Goal: Task Accomplishment & Management: Complete application form

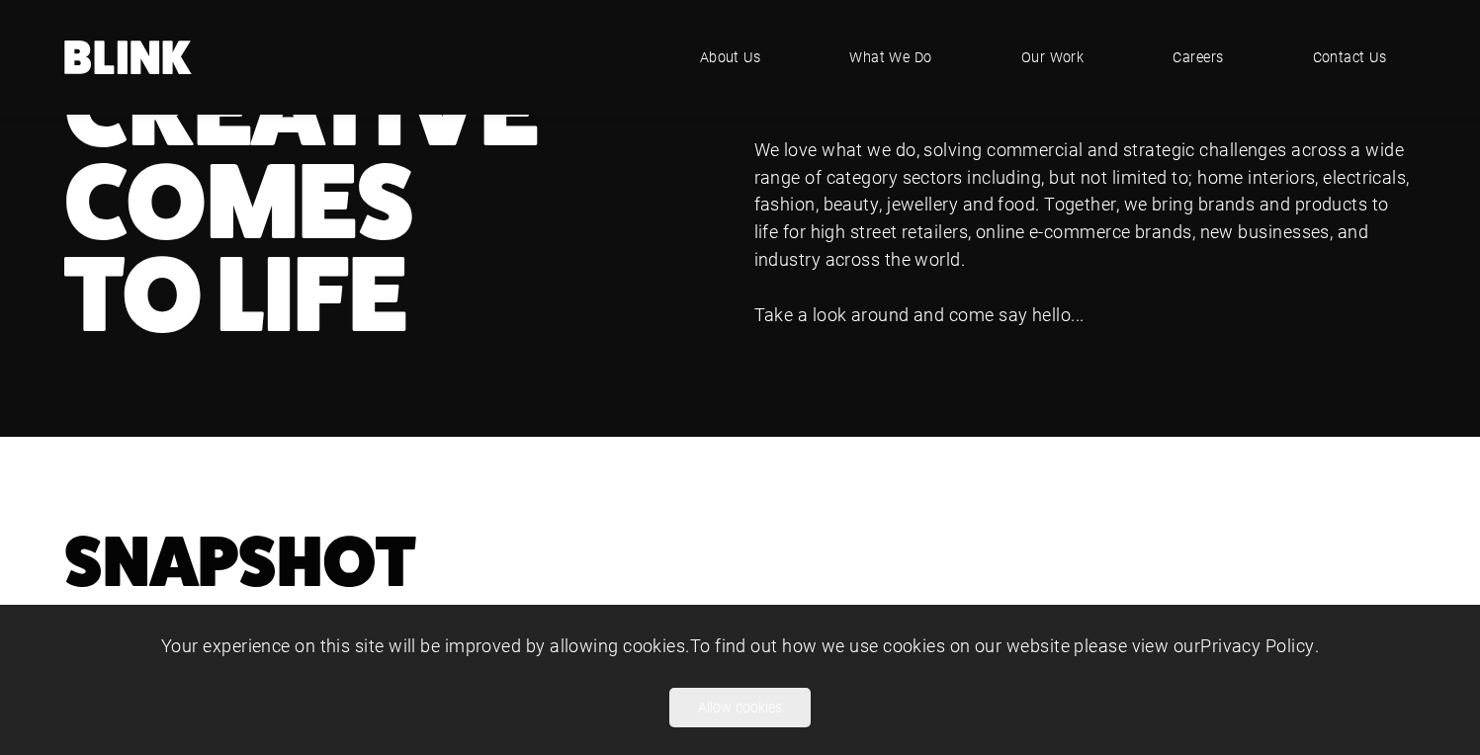
scroll to position [1124, 0]
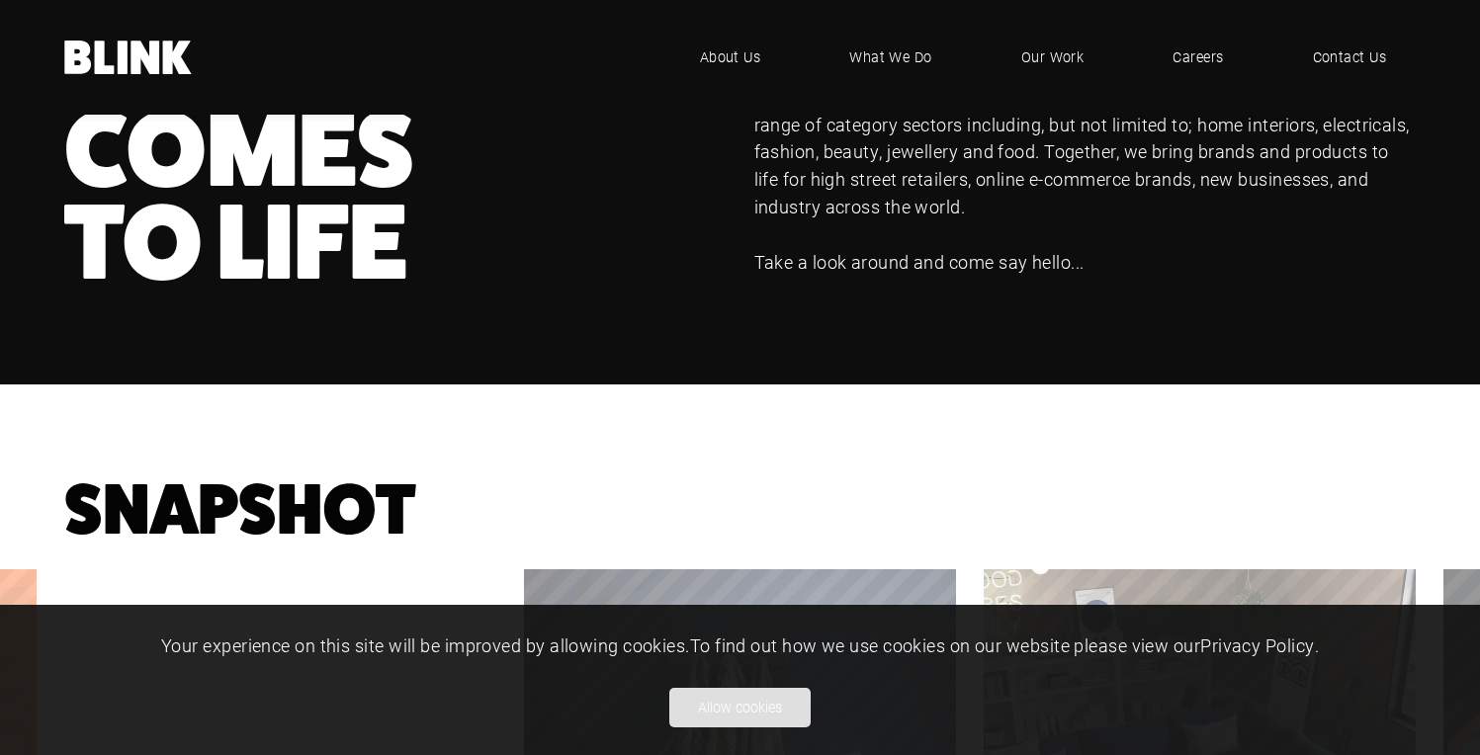
click at [747, 707] on button "Allow cookies" at bounding box center [739, 708] width 141 height 40
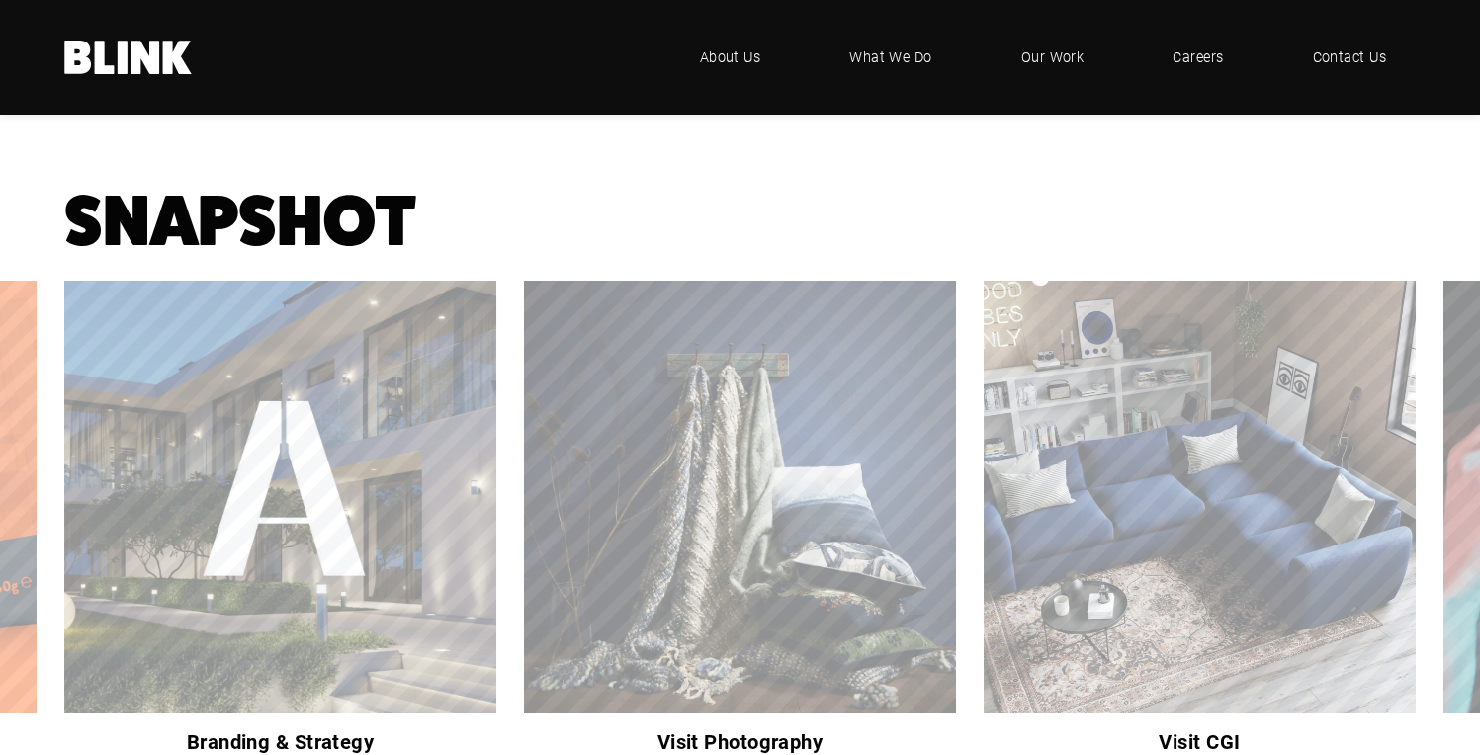
scroll to position [1440, 0]
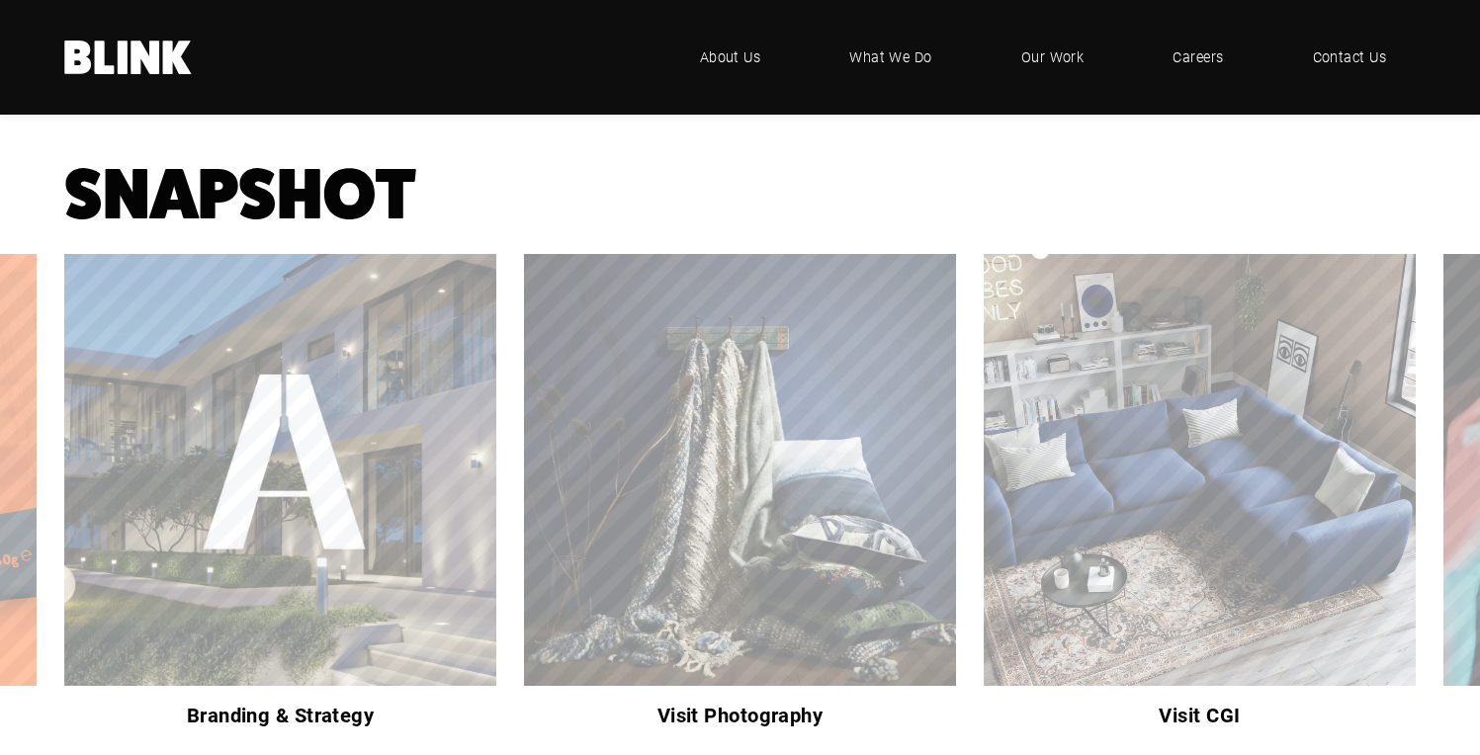
click at [0, 0] on icon "Next slide" at bounding box center [0, 0] width 0 height 0
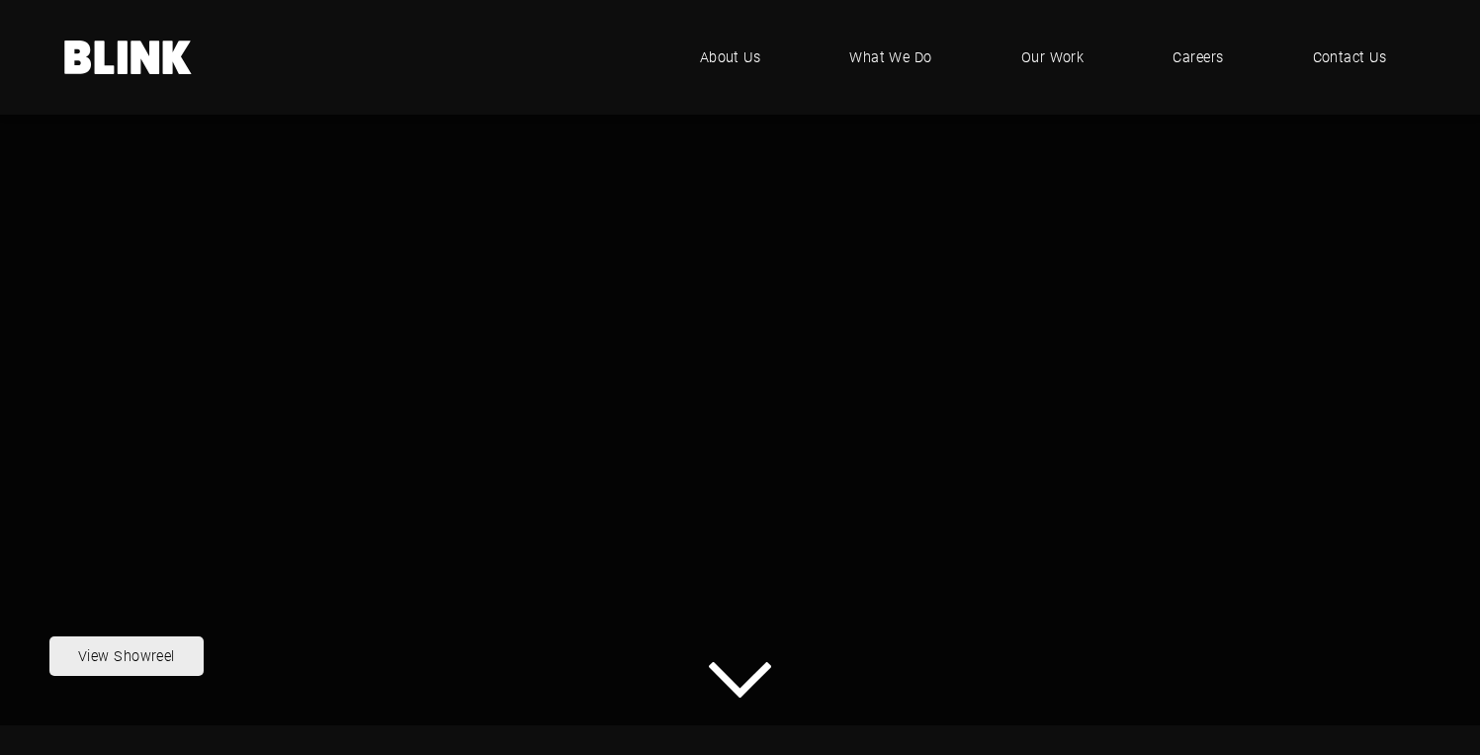
scroll to position [0, 0]
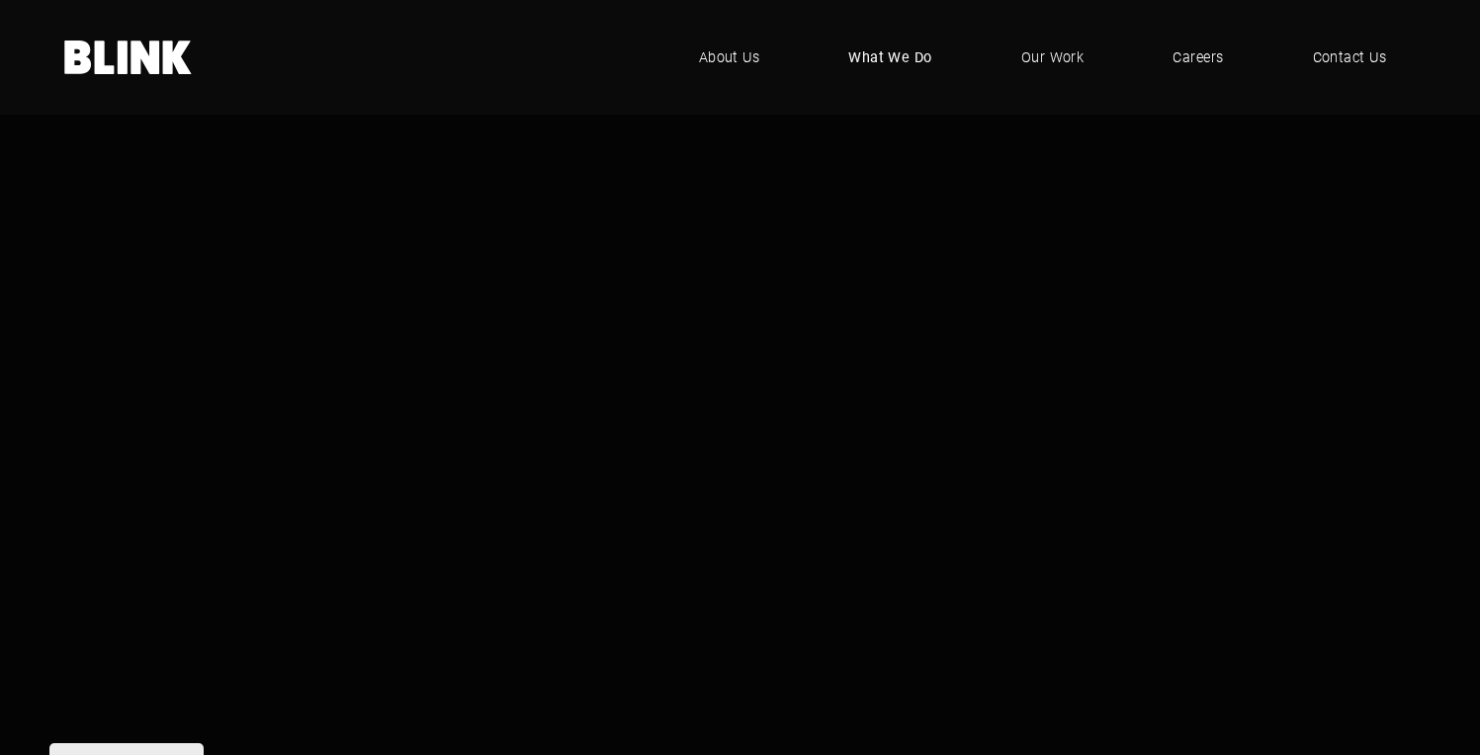
click at [919, 52] on span "What We Do" at bounding box center [890, 57] width 84 height 22
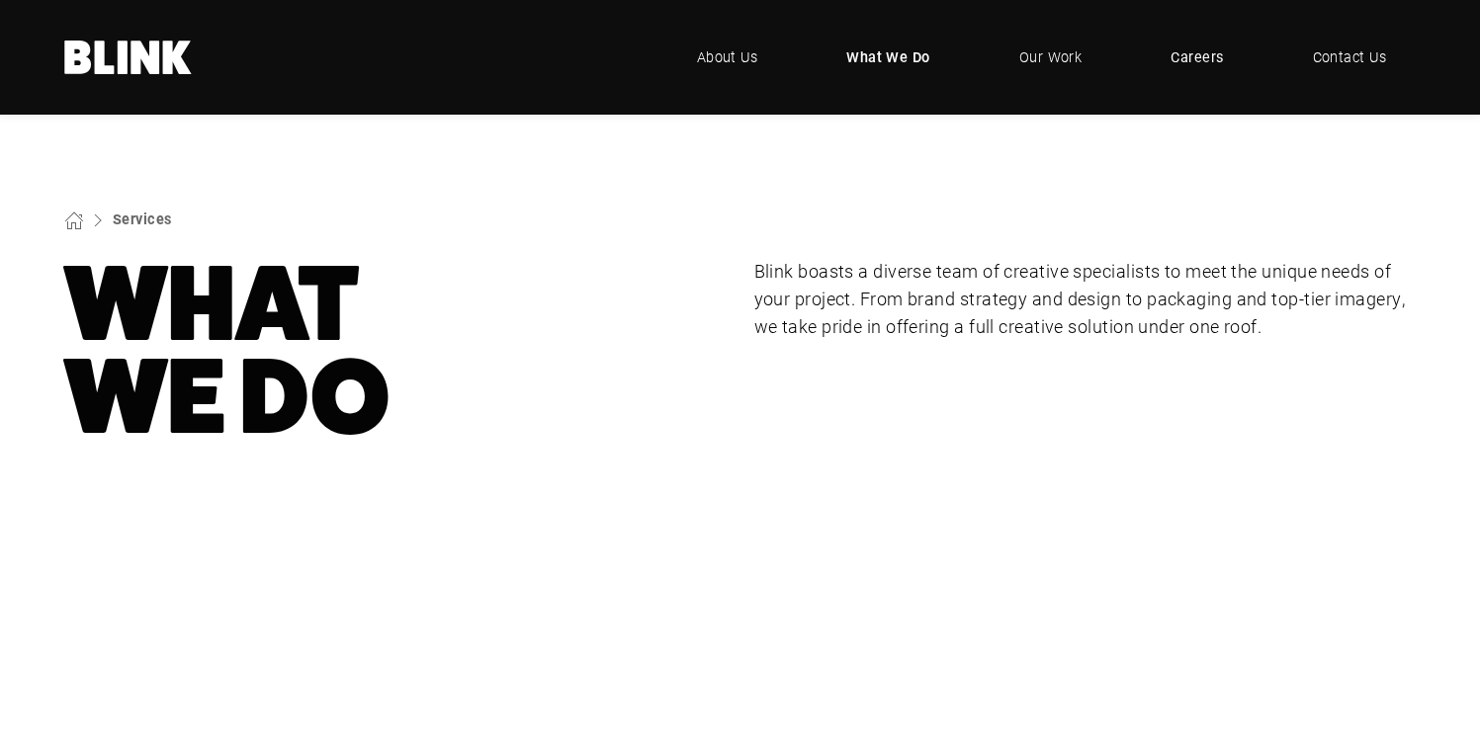
click at [1189, 51] on span "Careers" at bounding box center [1197, 57] width 52 height 22
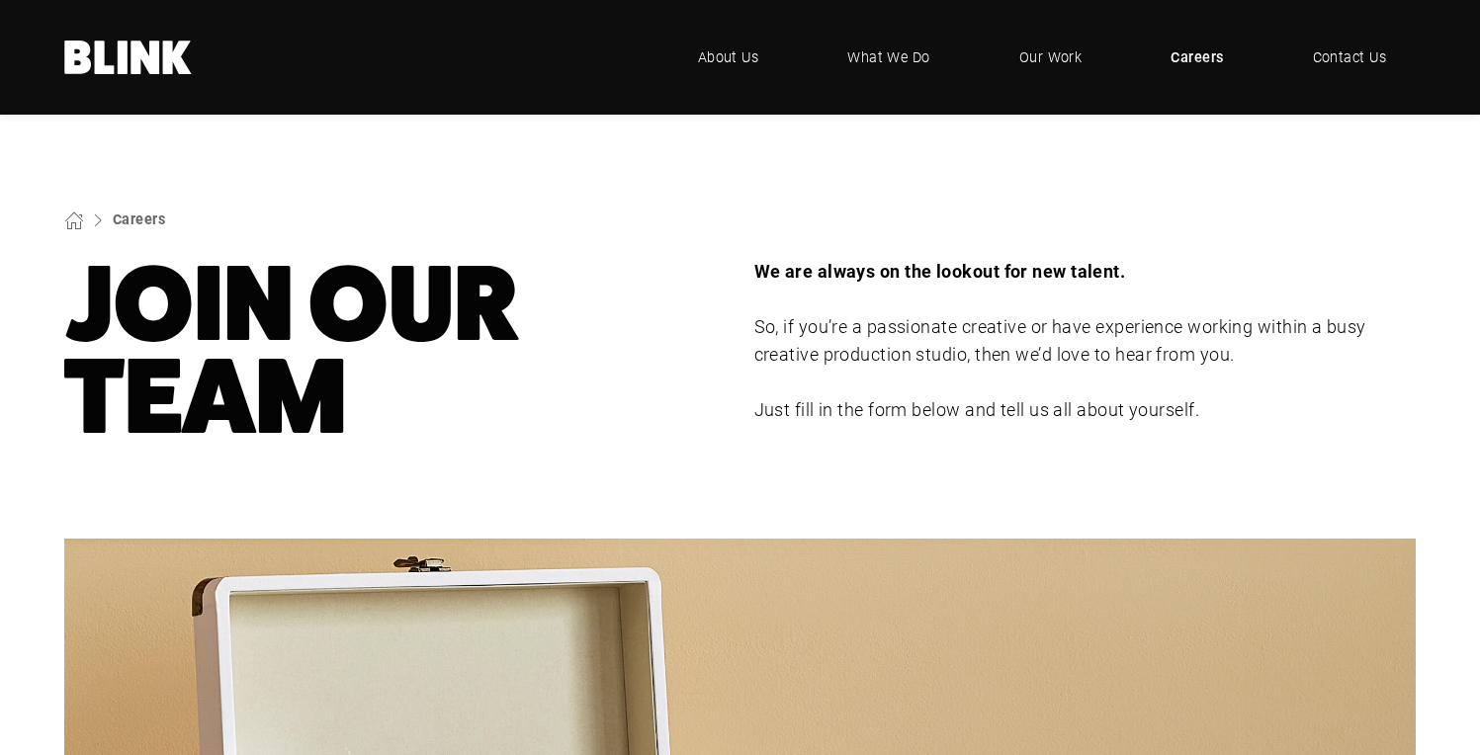
drag, startPoint x: 1473, startPoint y: 80, endPoint x: 1470, endPoint y: 100, distance: 20.0
click at [1470, 101] on div ".blink-logo-wh10cxjsy-cls-1{fill:#fff;} BLINK - where creative comes to life .u…" at bounding box center [740, 57] width 1480 height 115
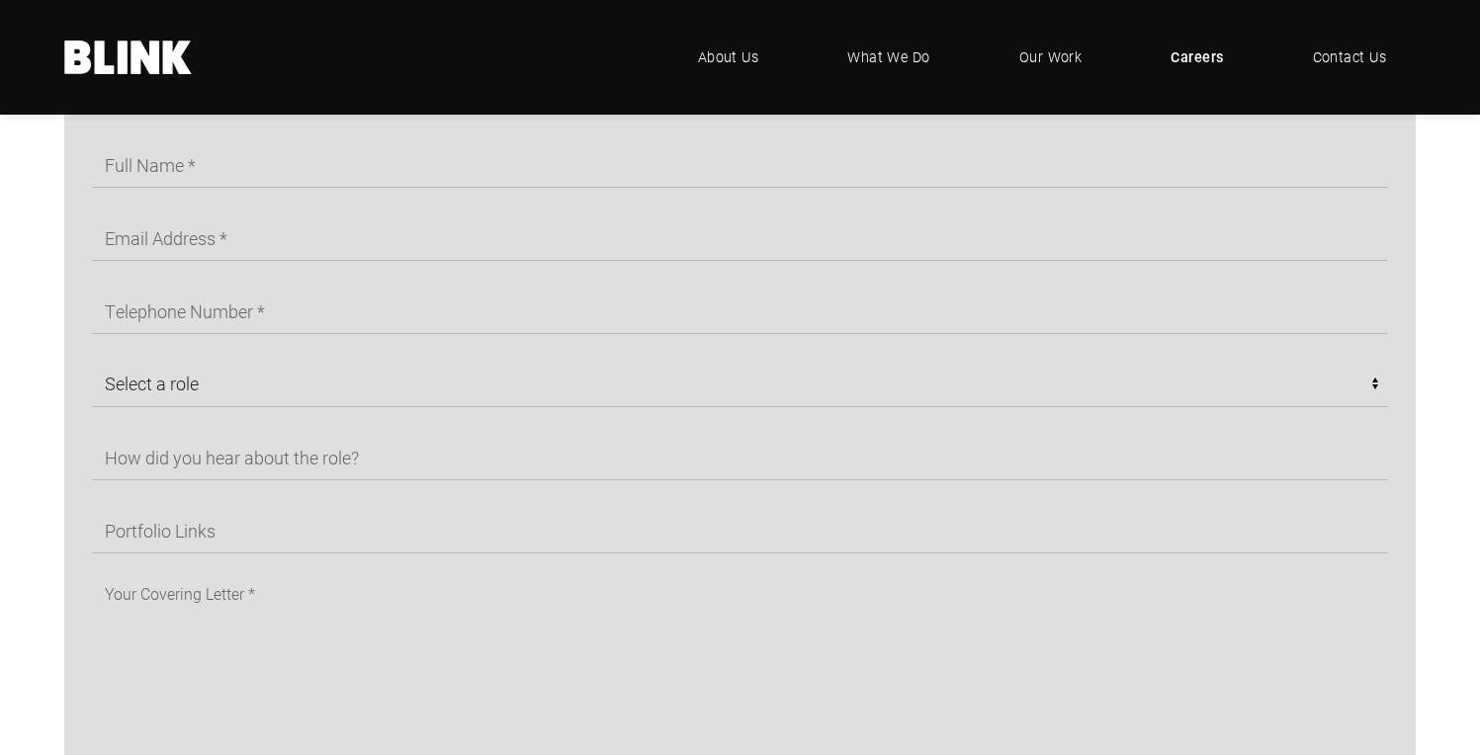
scroll to position [1101, 0]
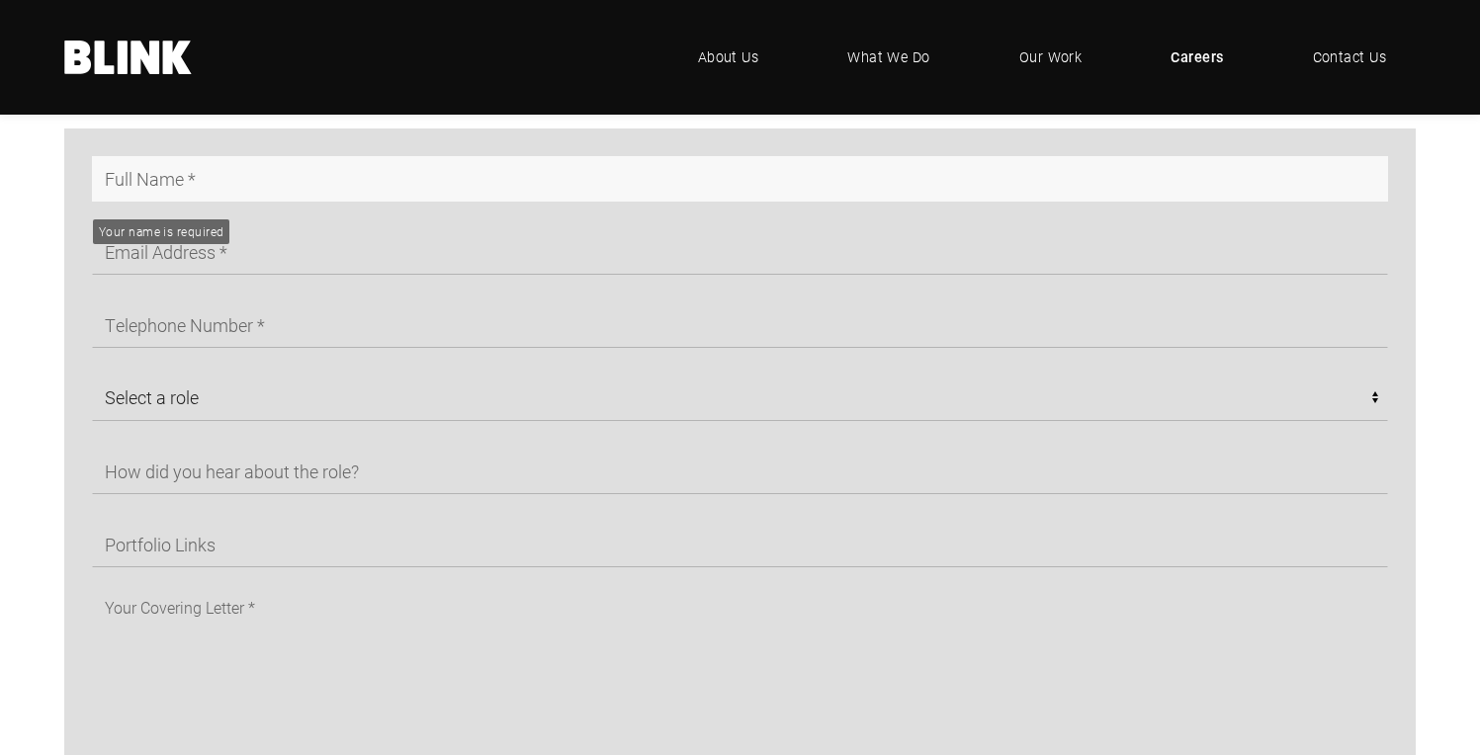
click at [150, 186] on input "text" at bounding box center [740, 178] width 1296 height 45
type input "Benjamin Kaill"
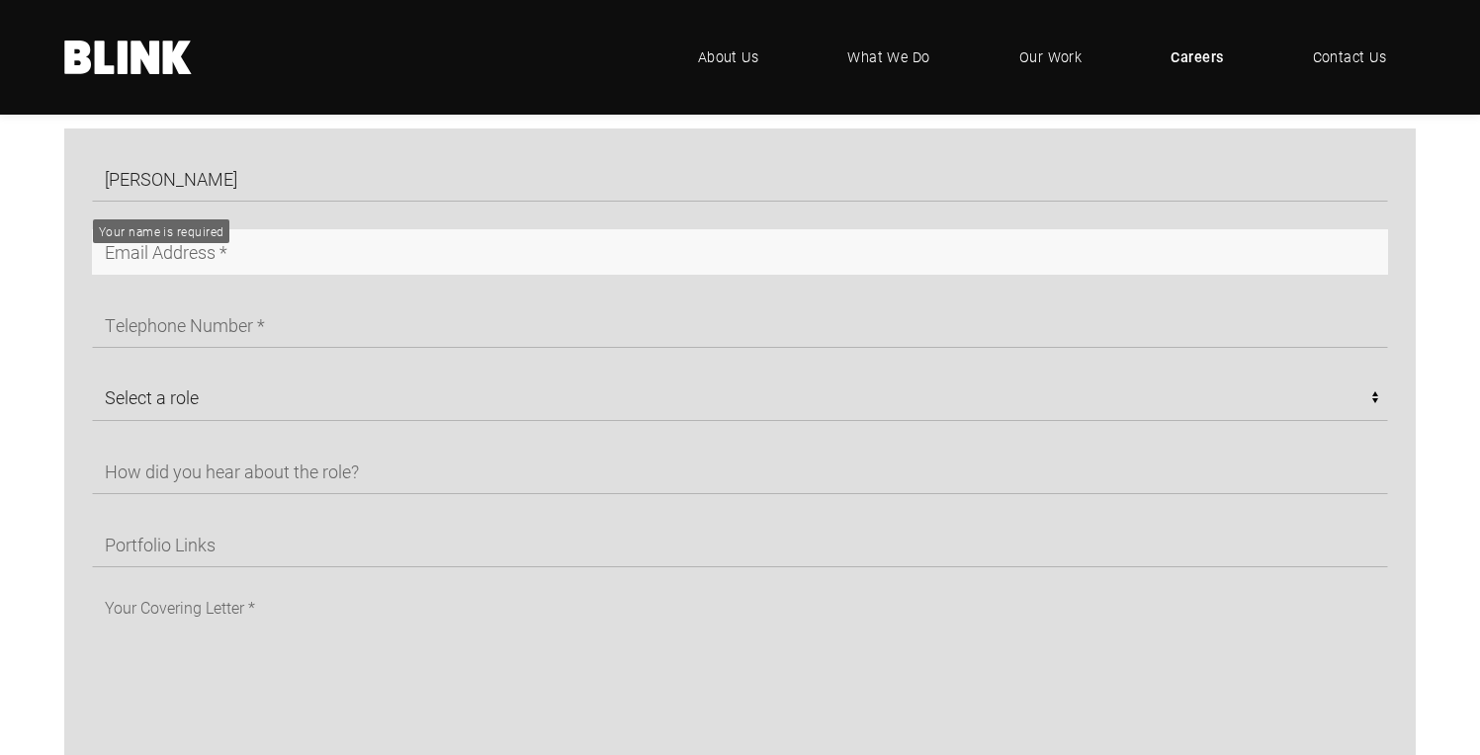
type input "benkaill1607@gmail.com"
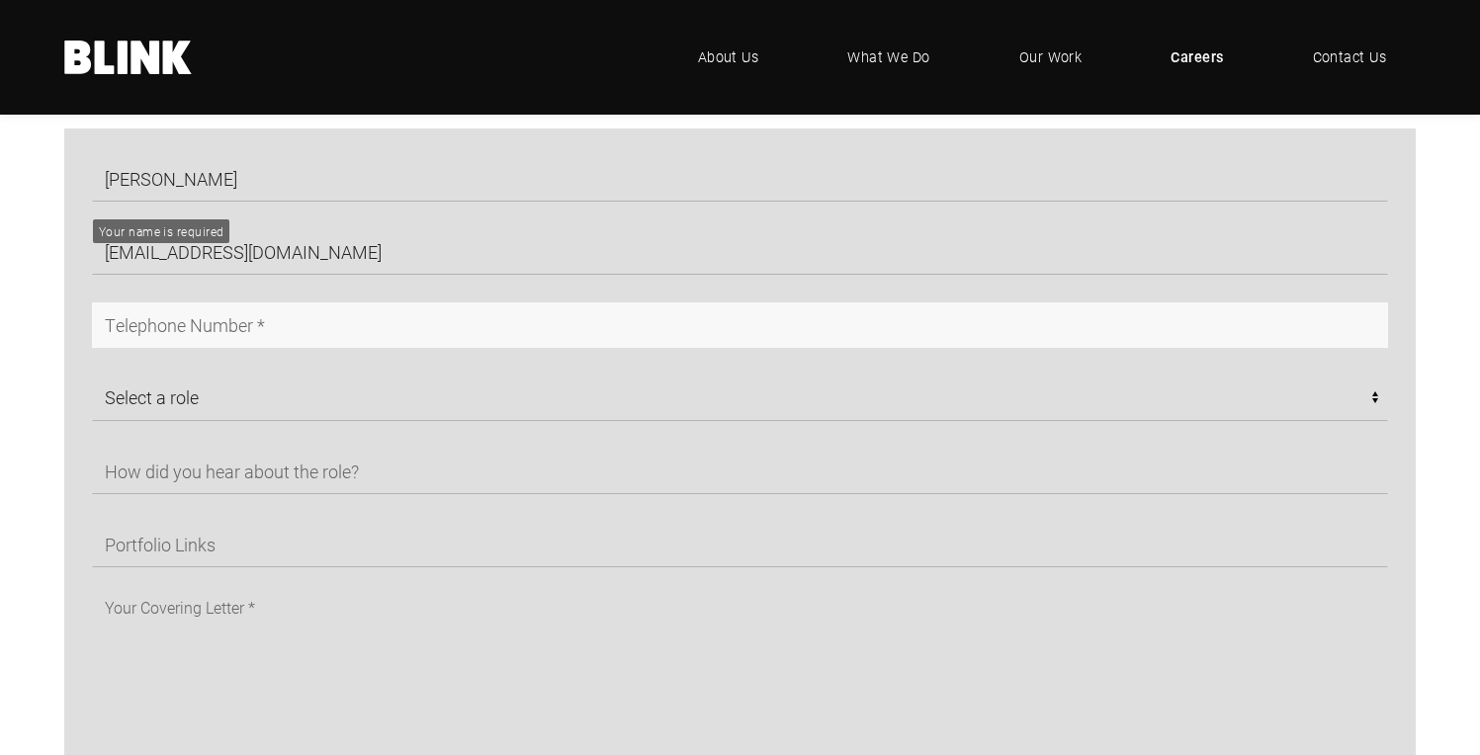
type input "07785986338"
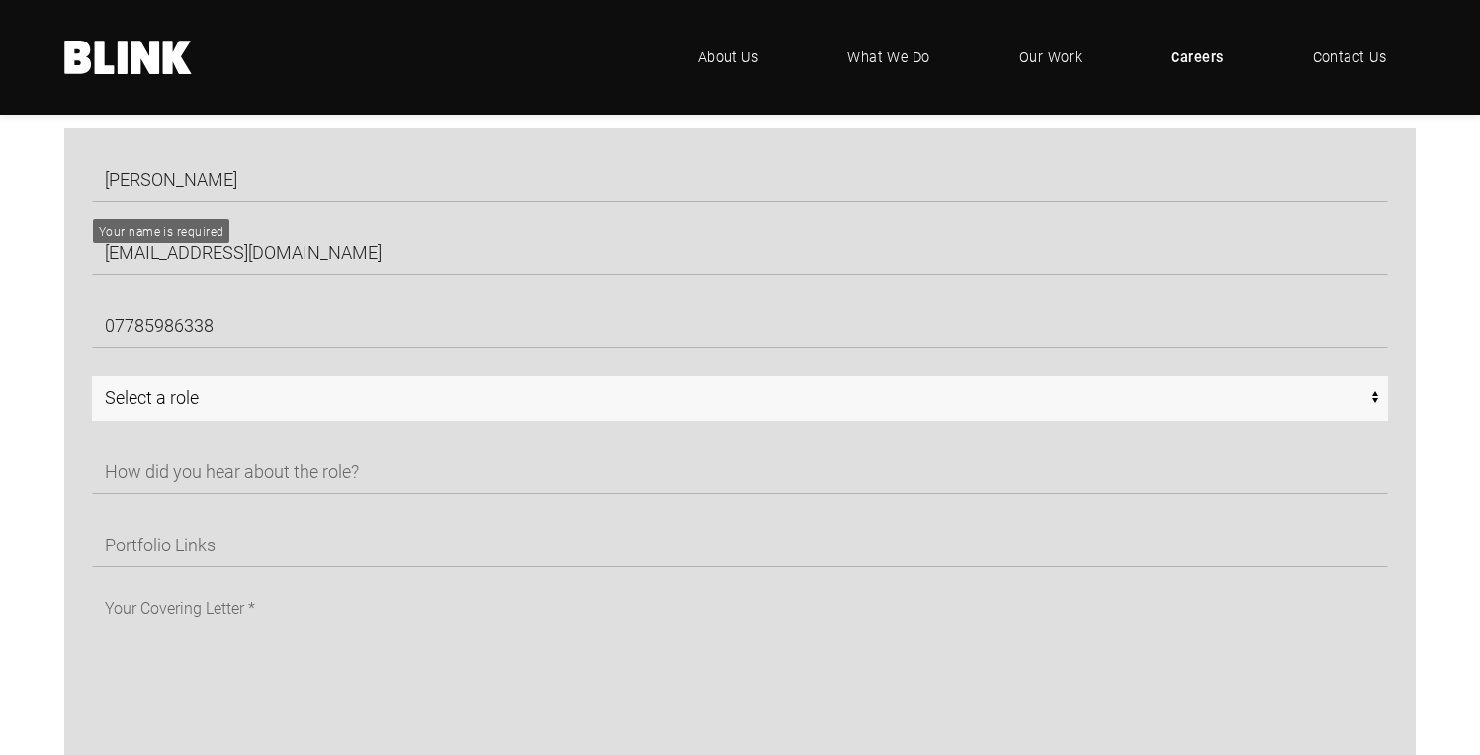
click at [234, 398] on select "Select a role CGI Artists - Manchester Senior CGI Artists - Manchester Any - Ma…" at bounding box center [740, 398] width 1296 height 45
select select "Any - Manchester"
click at [92, 383] on select "Select a role CGI Artists - Manchester Senior CGI Artists - Manchester Any - Ma…" at bounding box center [740, 398] width 1296 height 45
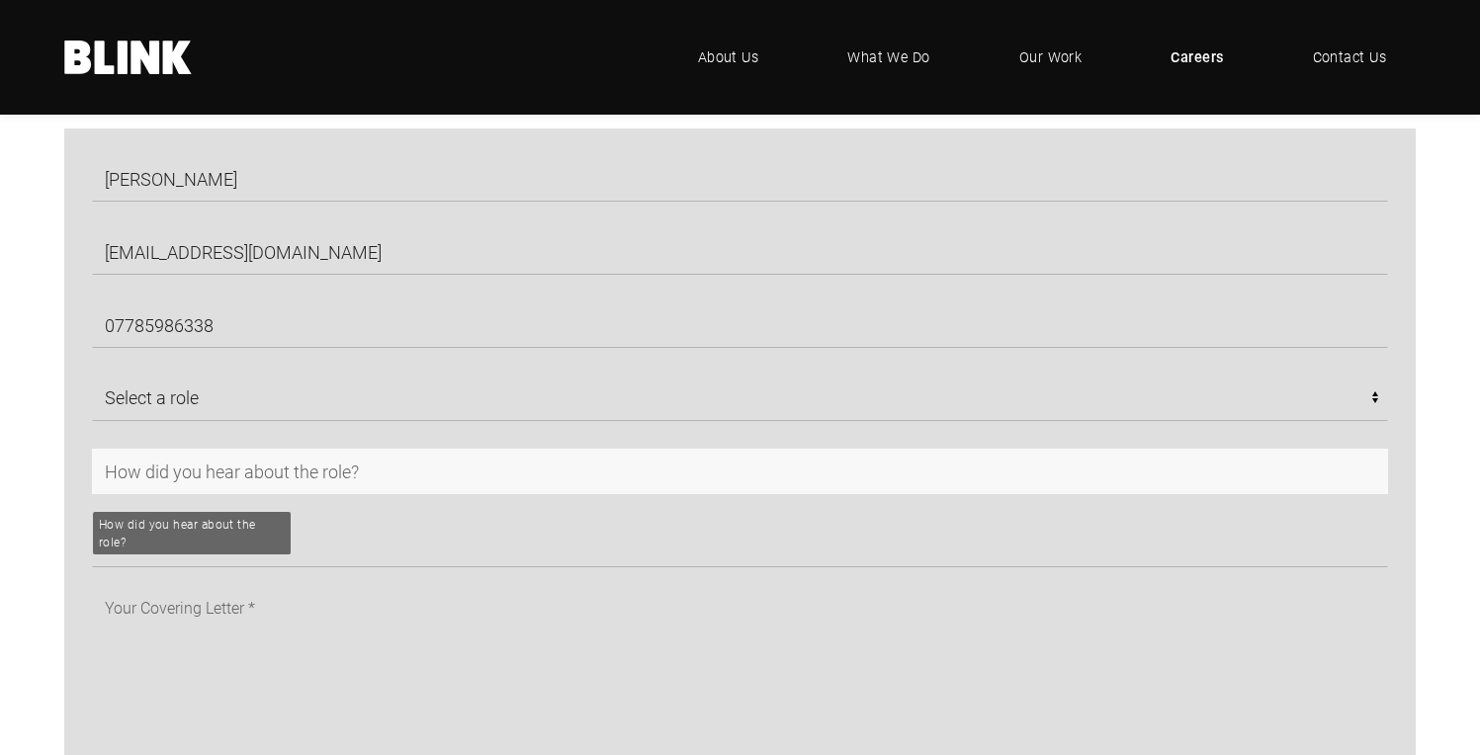
click at [176, 466] on input "text" at bounding box center [740, 471] width 1296 height 45
click at [205, 481] on input "text" at bounding box center [740, 471] width 1296 height 45
type input "Universal Credit"
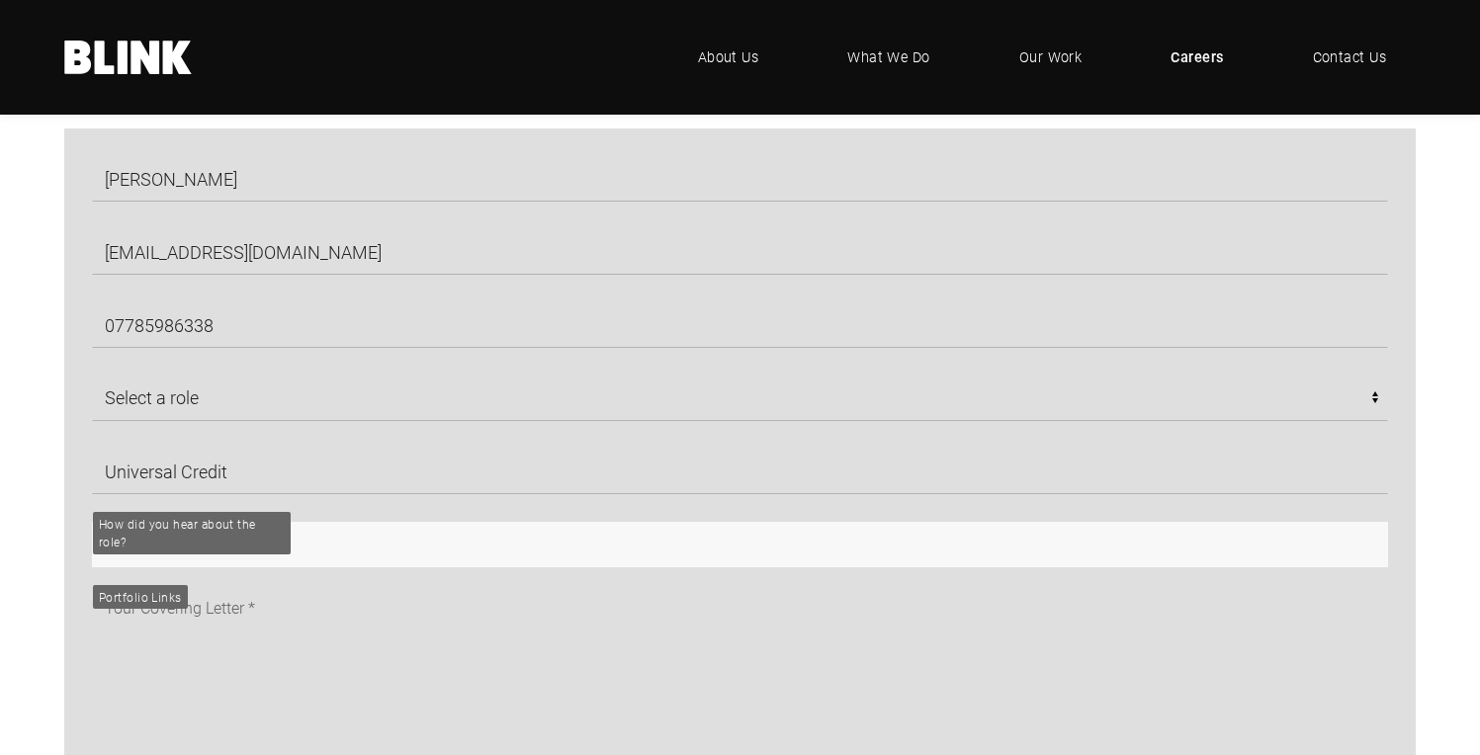
click at [224, 558] on input "text" at bounding box center [740, 544] width 1296 height 45
click at [195, 550] on input "text" at bounding box center [740, 544] width 1296 height 45
paste input "https://www.benkaillphotography.com/"
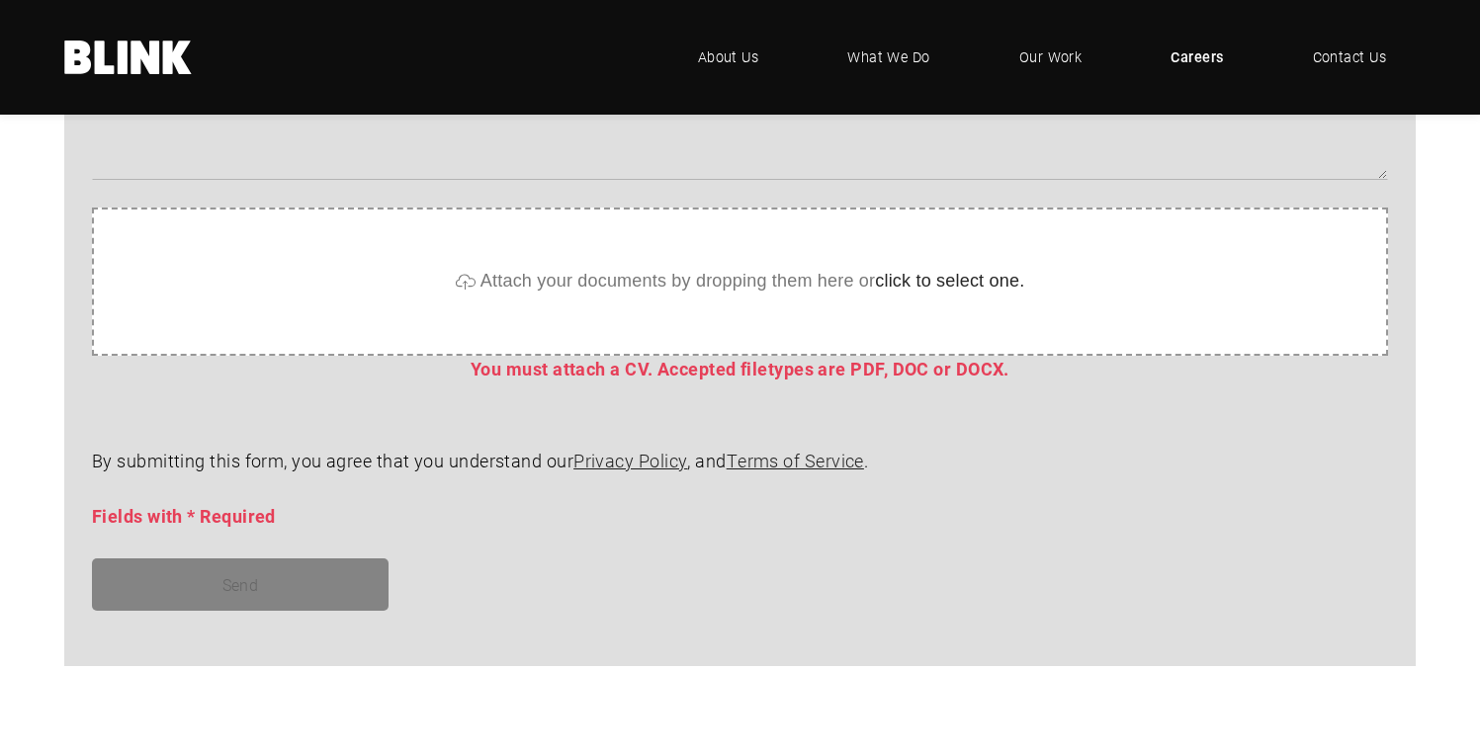
scroll to position [1726, 0]
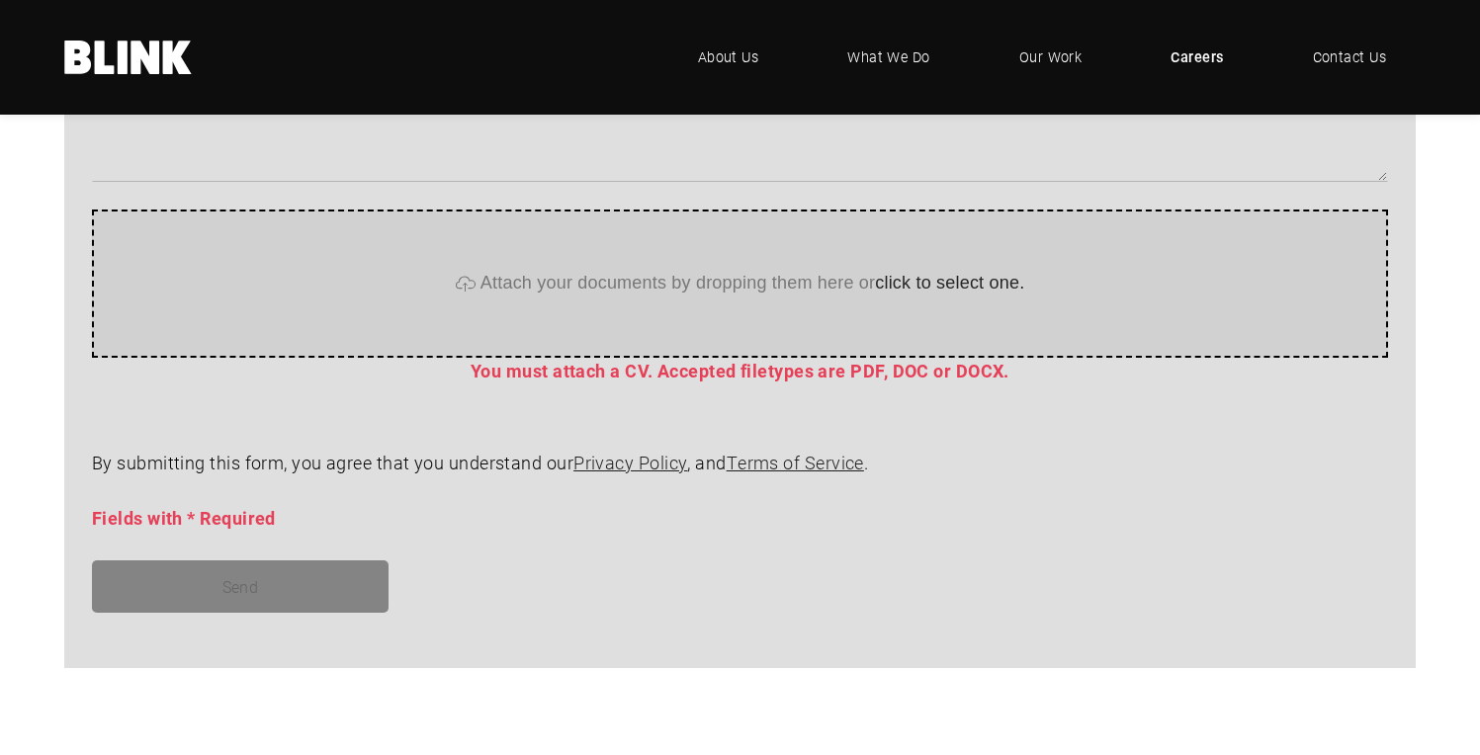
type input "https://www.benkaillphotography.com/"
click at [920, 311] on div "Attach your documents by dropping them here or click to select one." at bounding box center [740, 284] width 1296 height 148
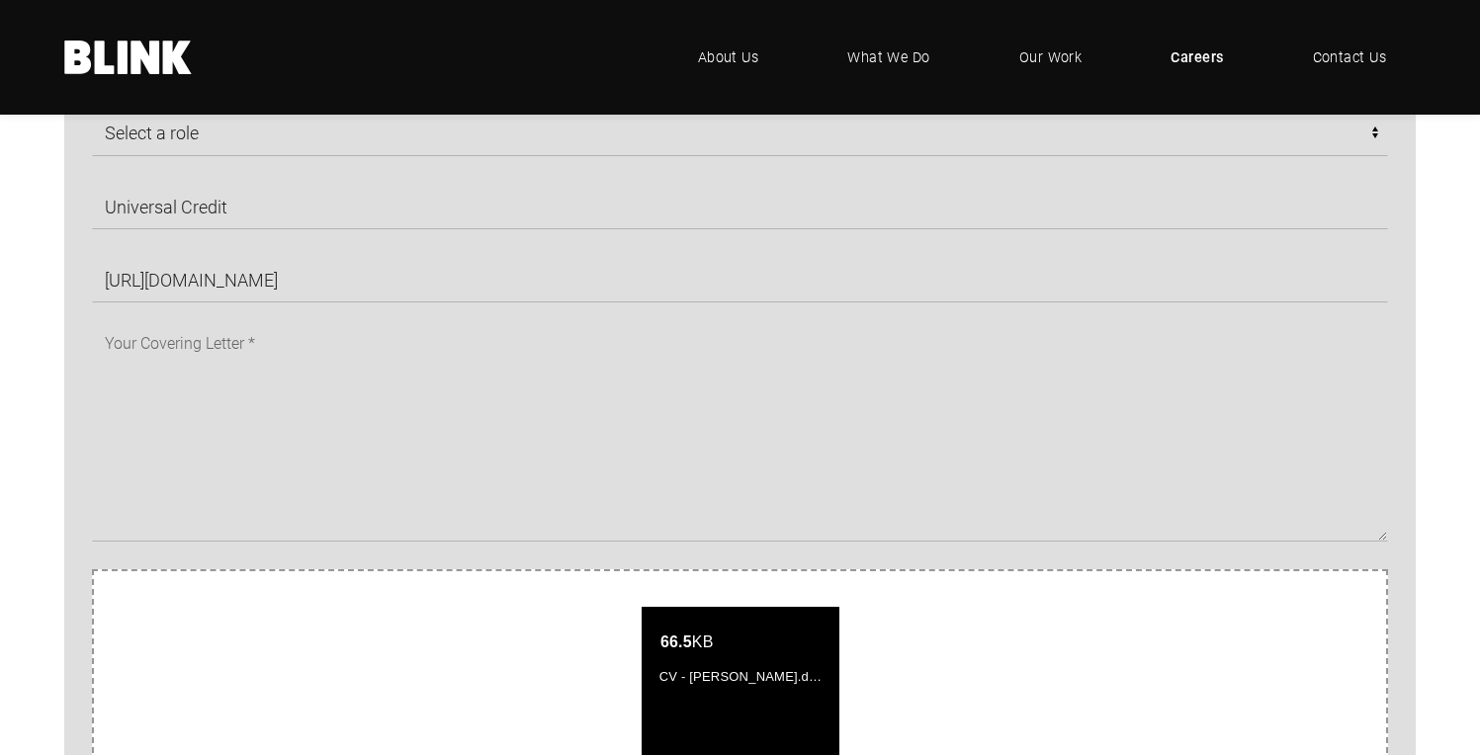
scroll to position [1361, 0]
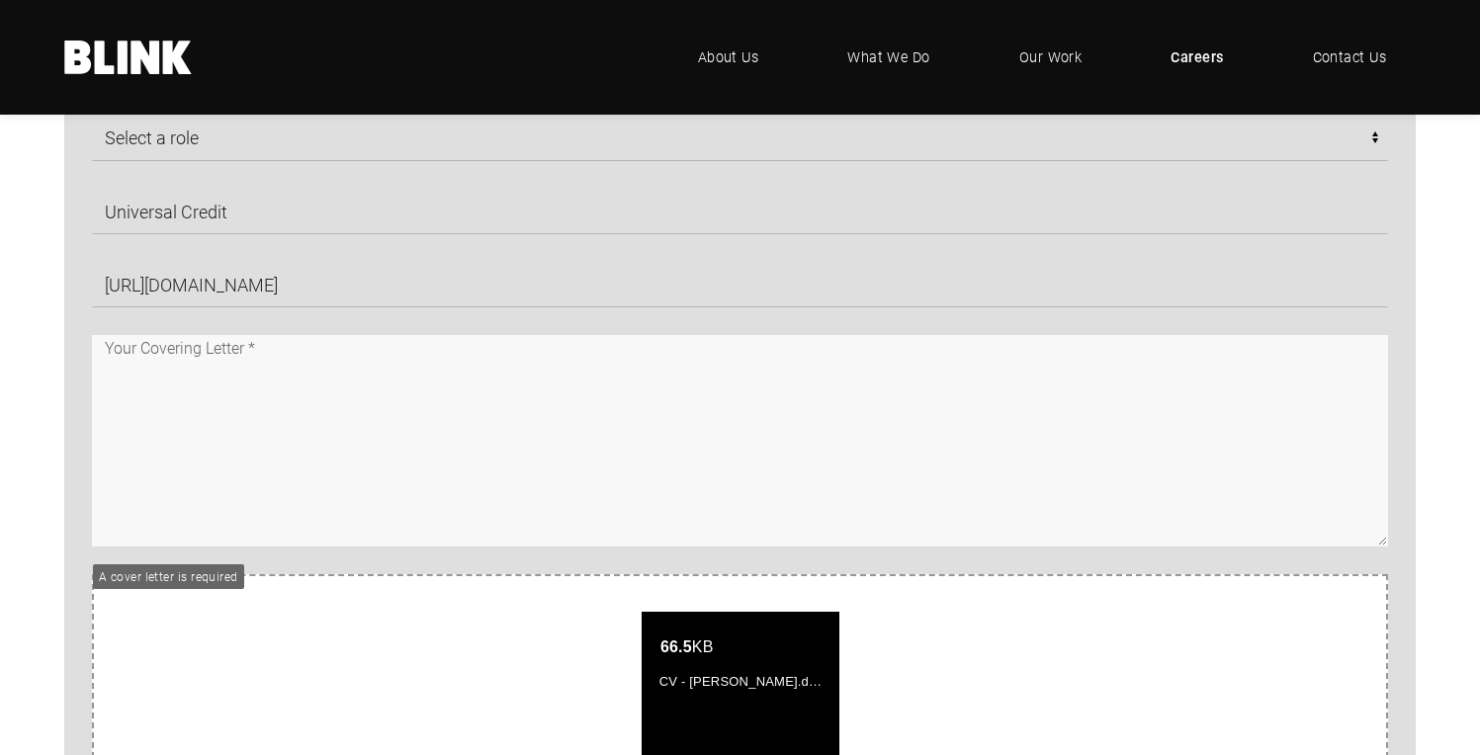
click at [488, 420] on textarea at bounding box center [740, 441] width 1296 height 212
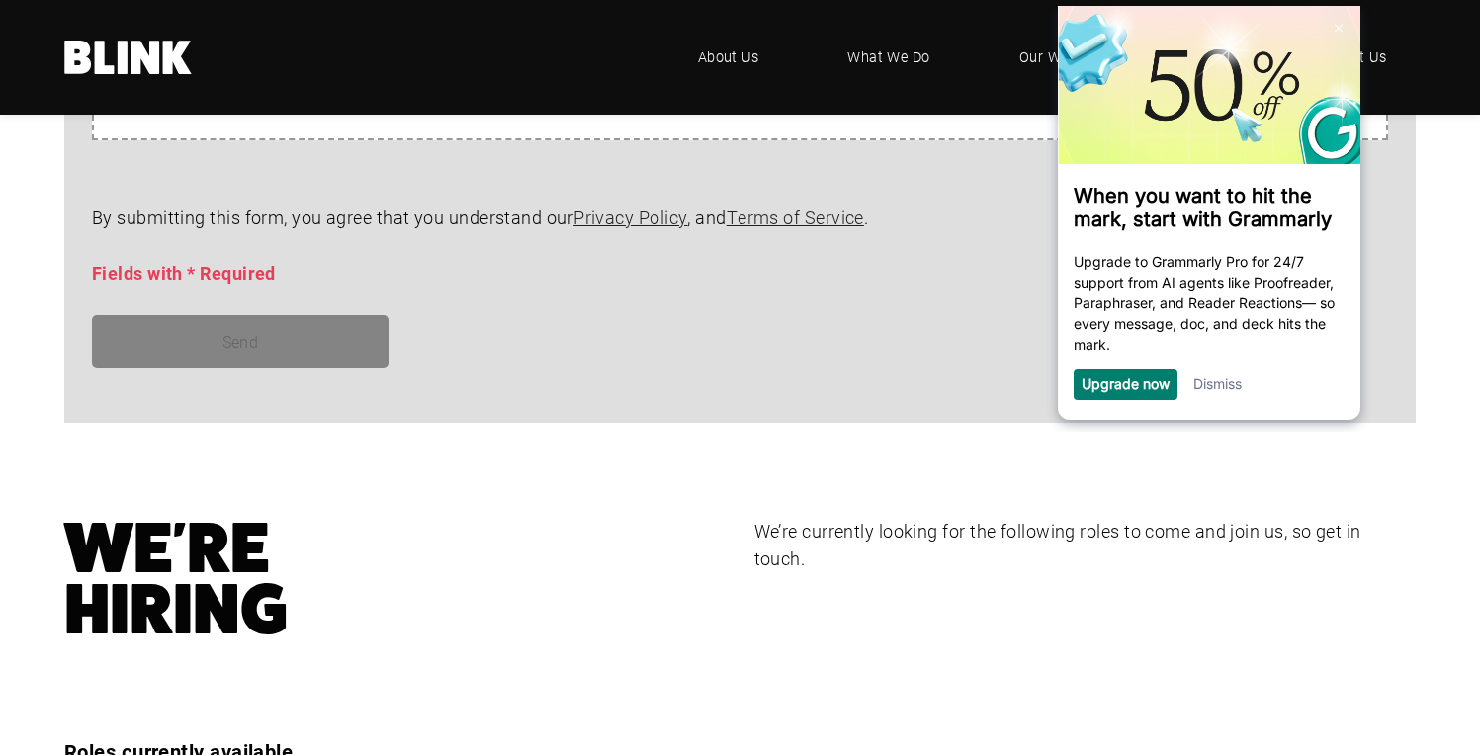
scroll to position [2165, 0]
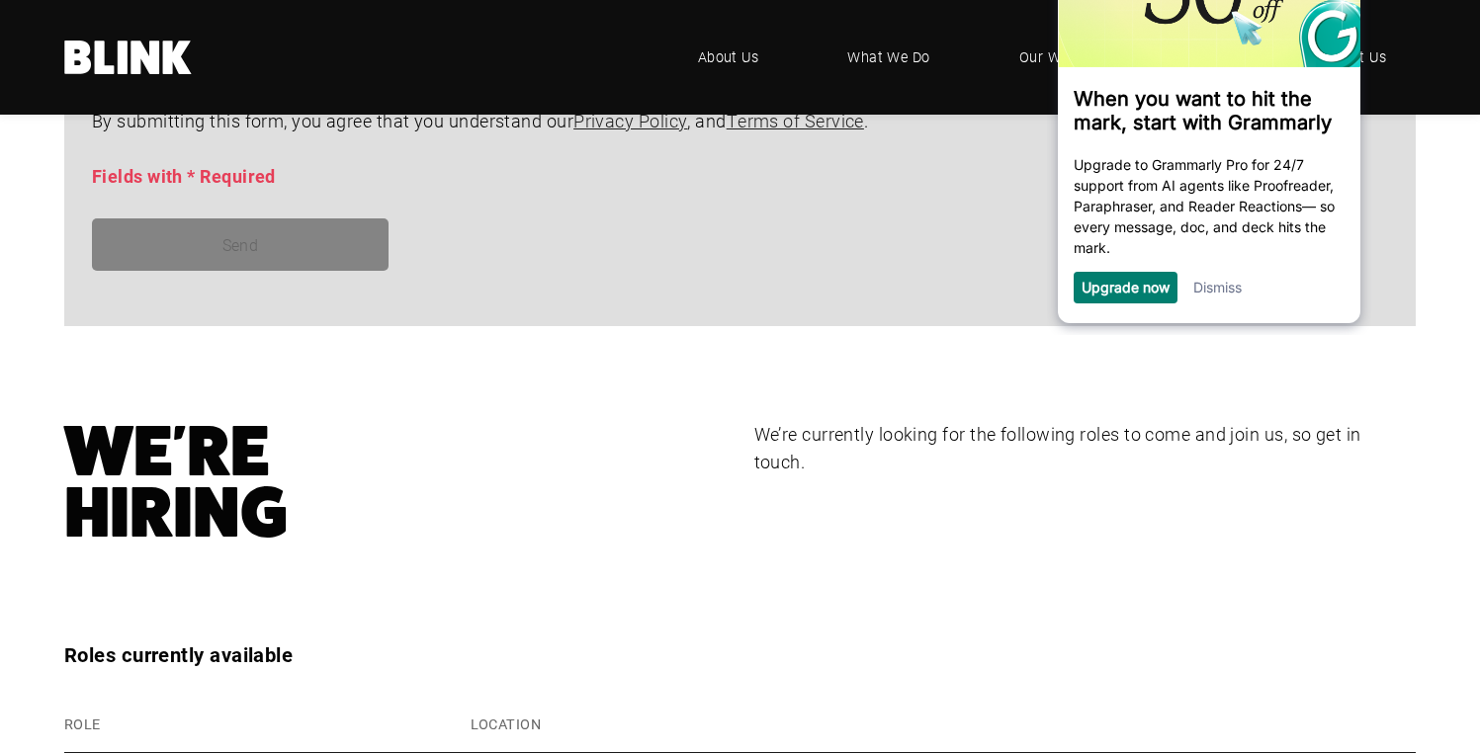
click at [1212, 289] on link "Dismiss" at bounding box center [1218, 287] width 48 height 17
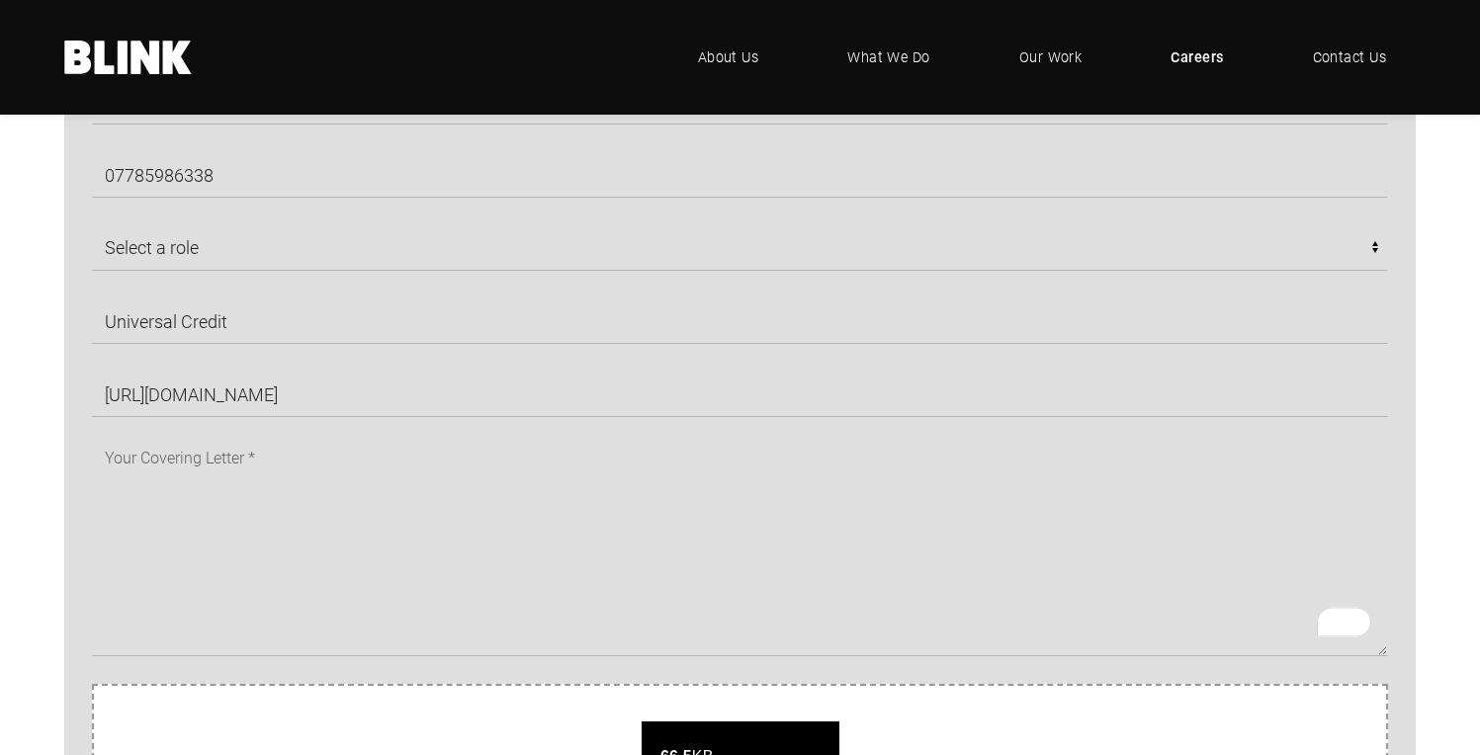
scroll to position [1239, 0]
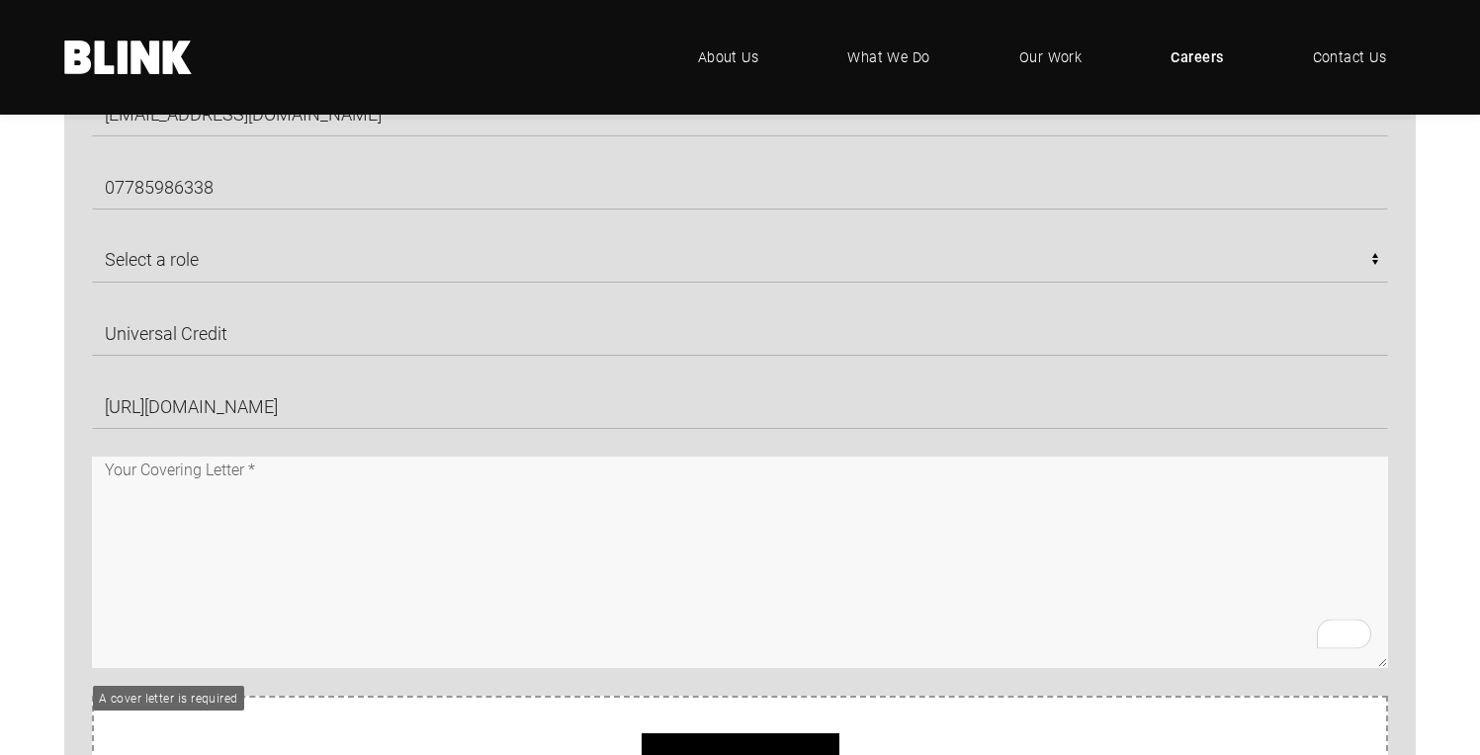
click at [936, 505] on textarea "To enrich screen reader interactions, please activate Accessibility in Grammarl…" at bounding box center [740, 563] width 1296 height 212
paste textarea "Hello, My name is Benjamin Kaill, and I’m a studio photographer with a strong p…"
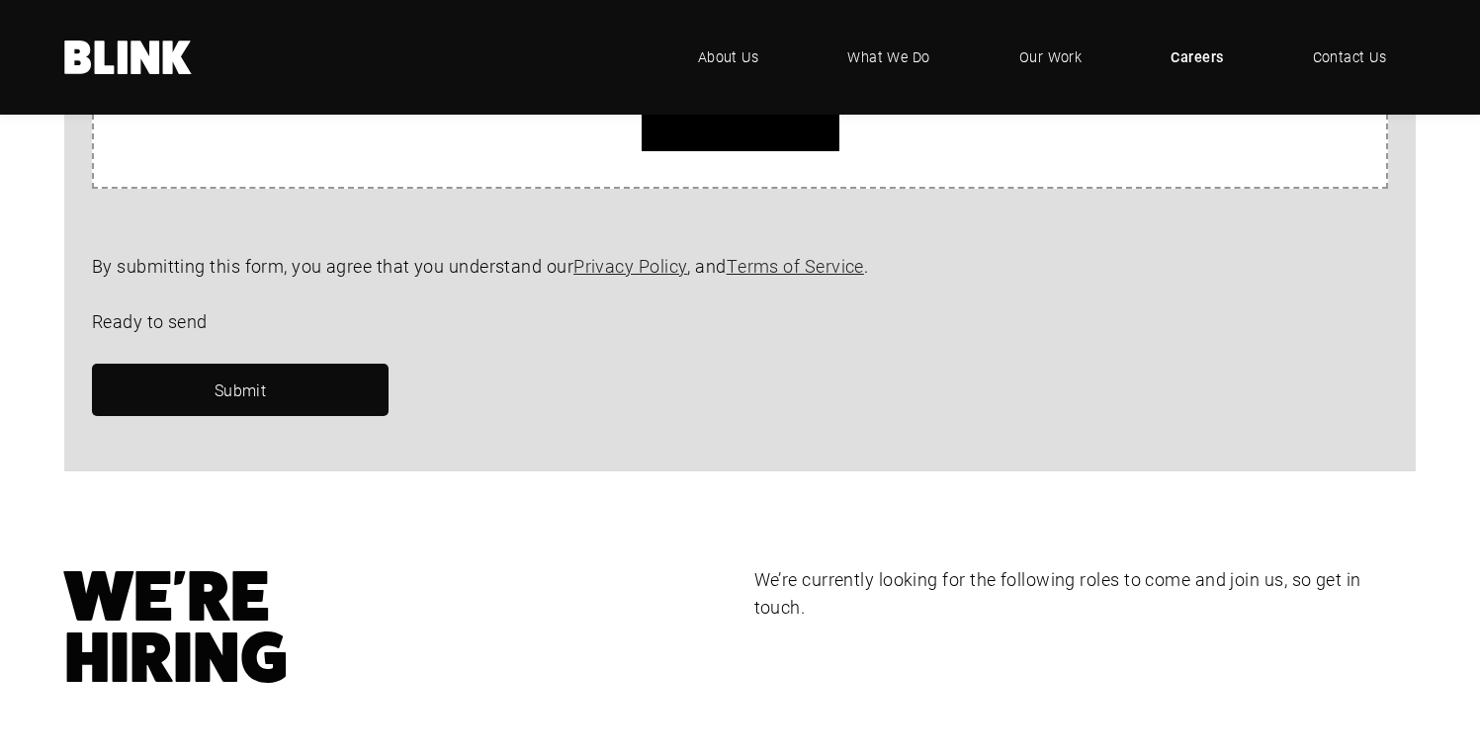
scroll to position [2109, 0]
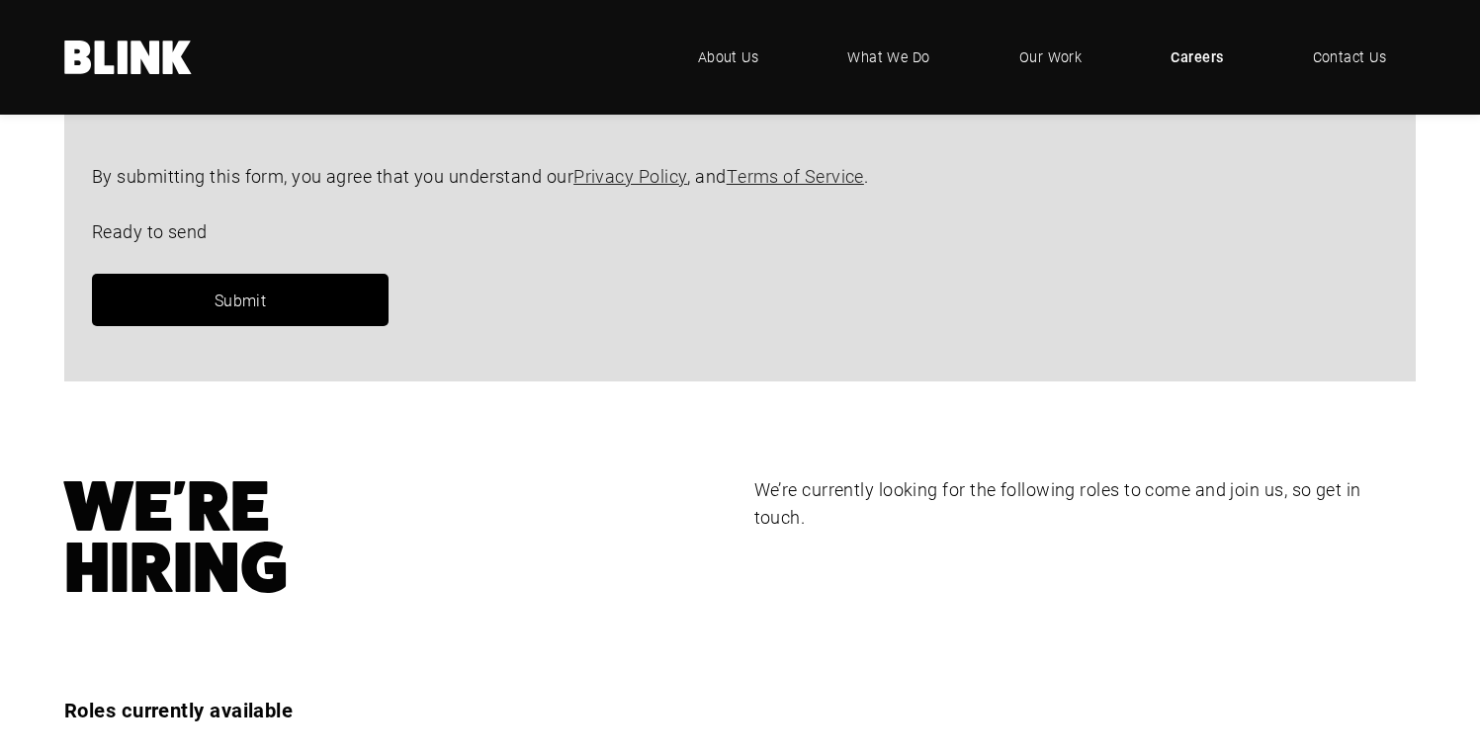
type textarea "Hello, My name is Benjamin Kaill, and I’m a studio photographer with a strong p…"
click at [282, 309] on link "Submit" at bounding box center [240, 300] width 297 height 52
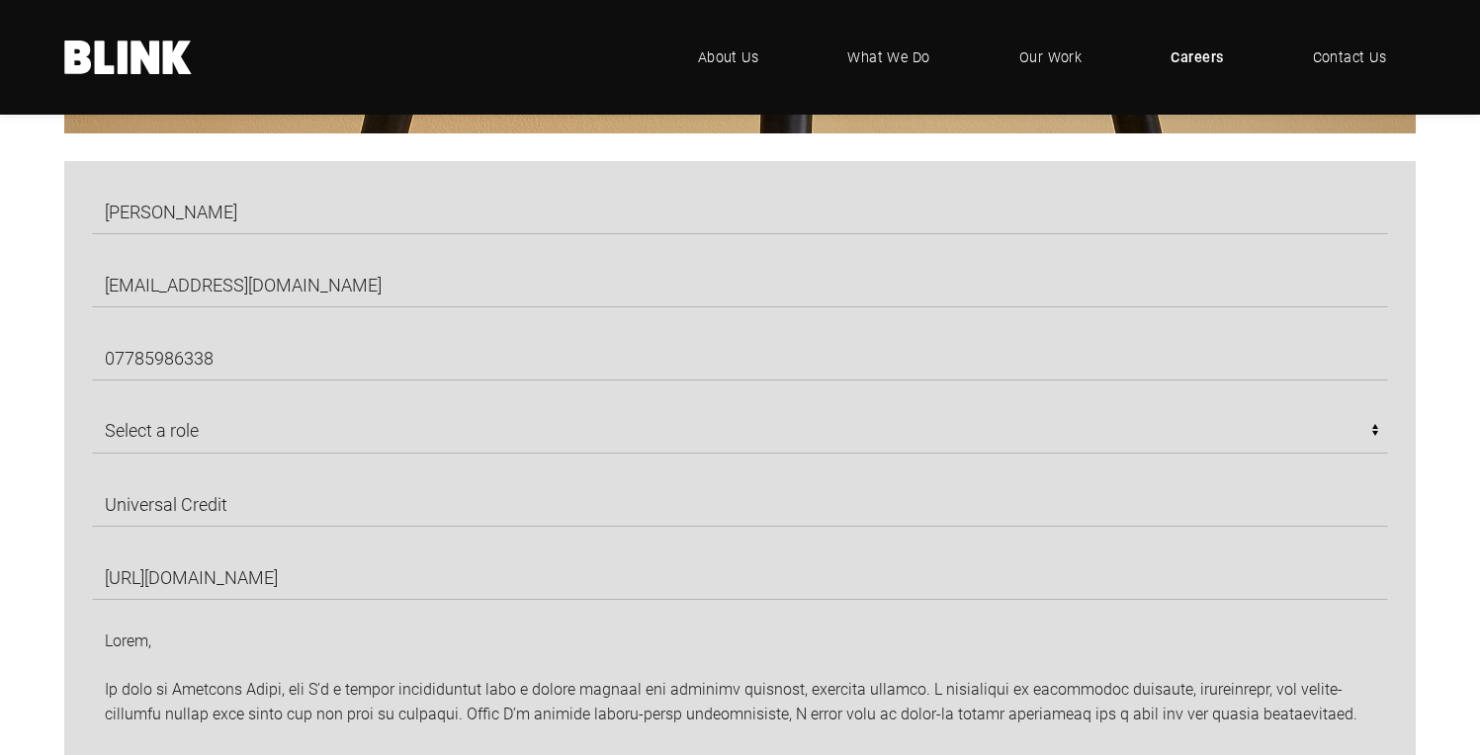
scroll to position [1078, 0]
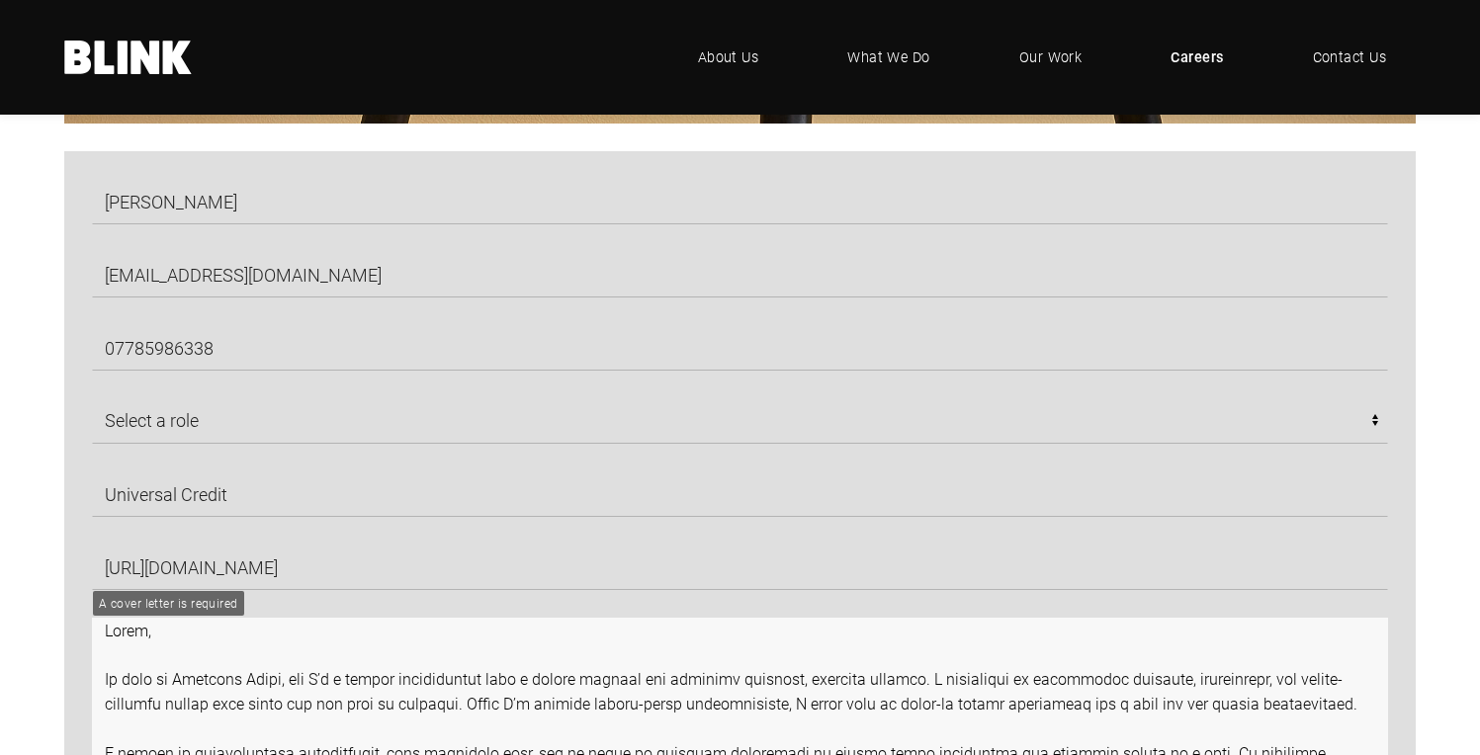
click at [397, 659] on textarea "To enrich screen reader interactions, please activate Accessibility in Grammarl…" at bounding box center [740, 724] width 1296 height 212
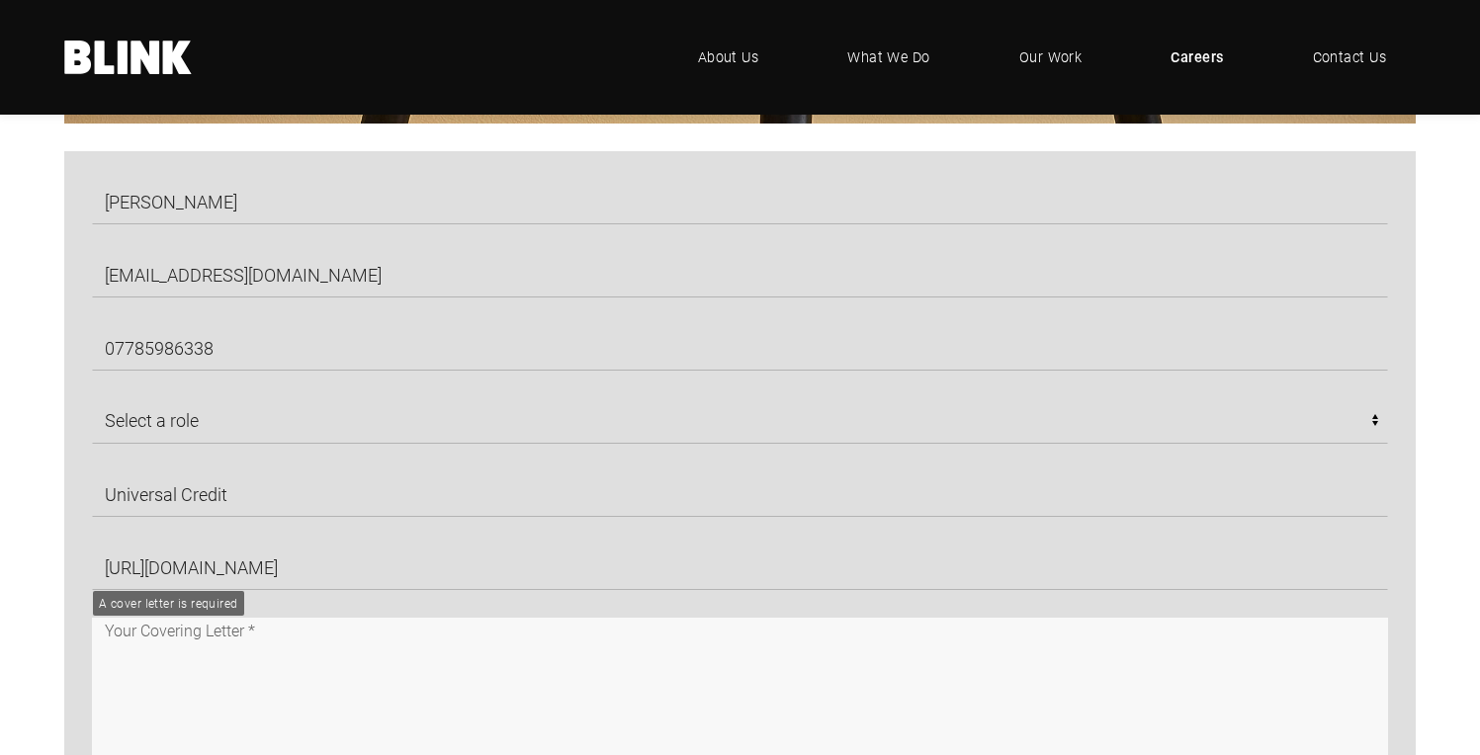
paste textarea "Hello, My name is Benjamin Kaill, and I’m a studio photographer with a strong p…"
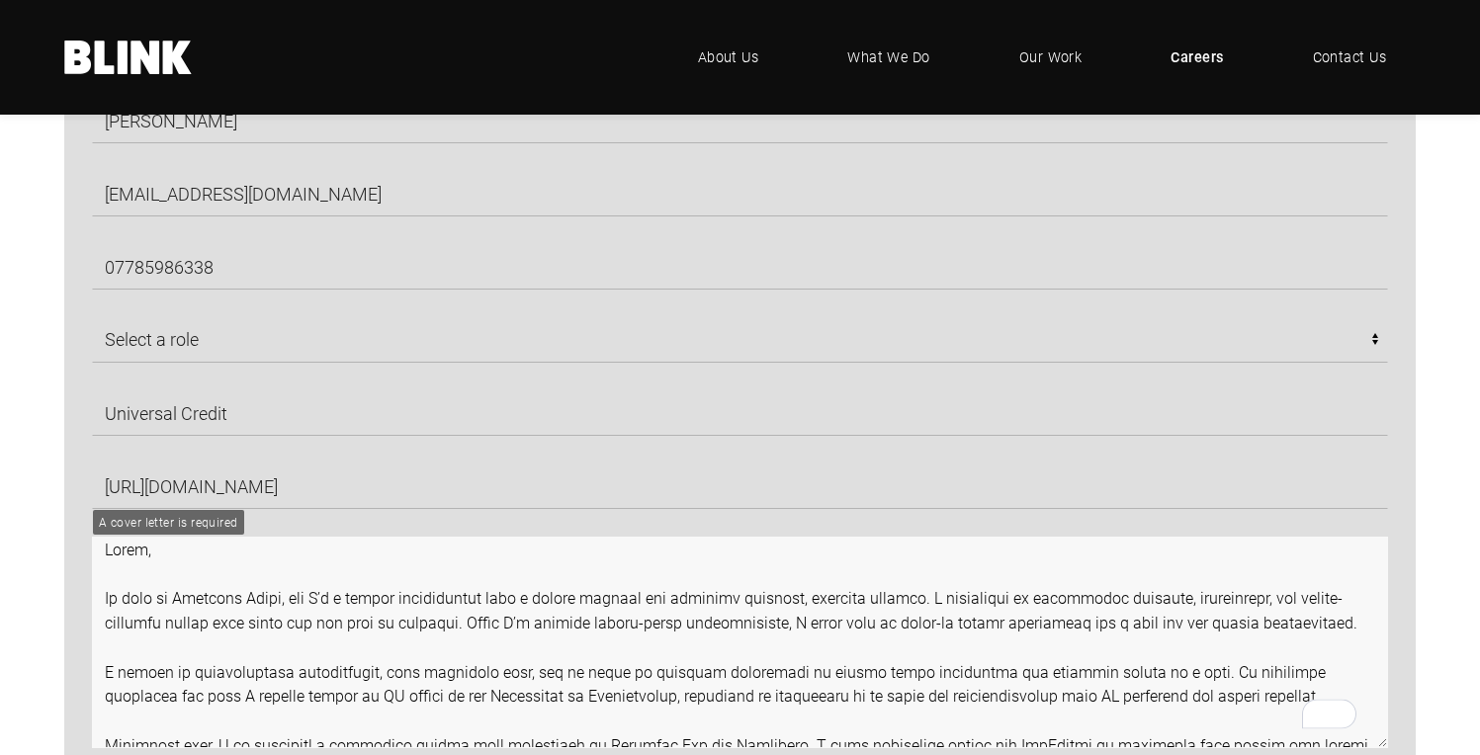
scroll to position [156, 0]
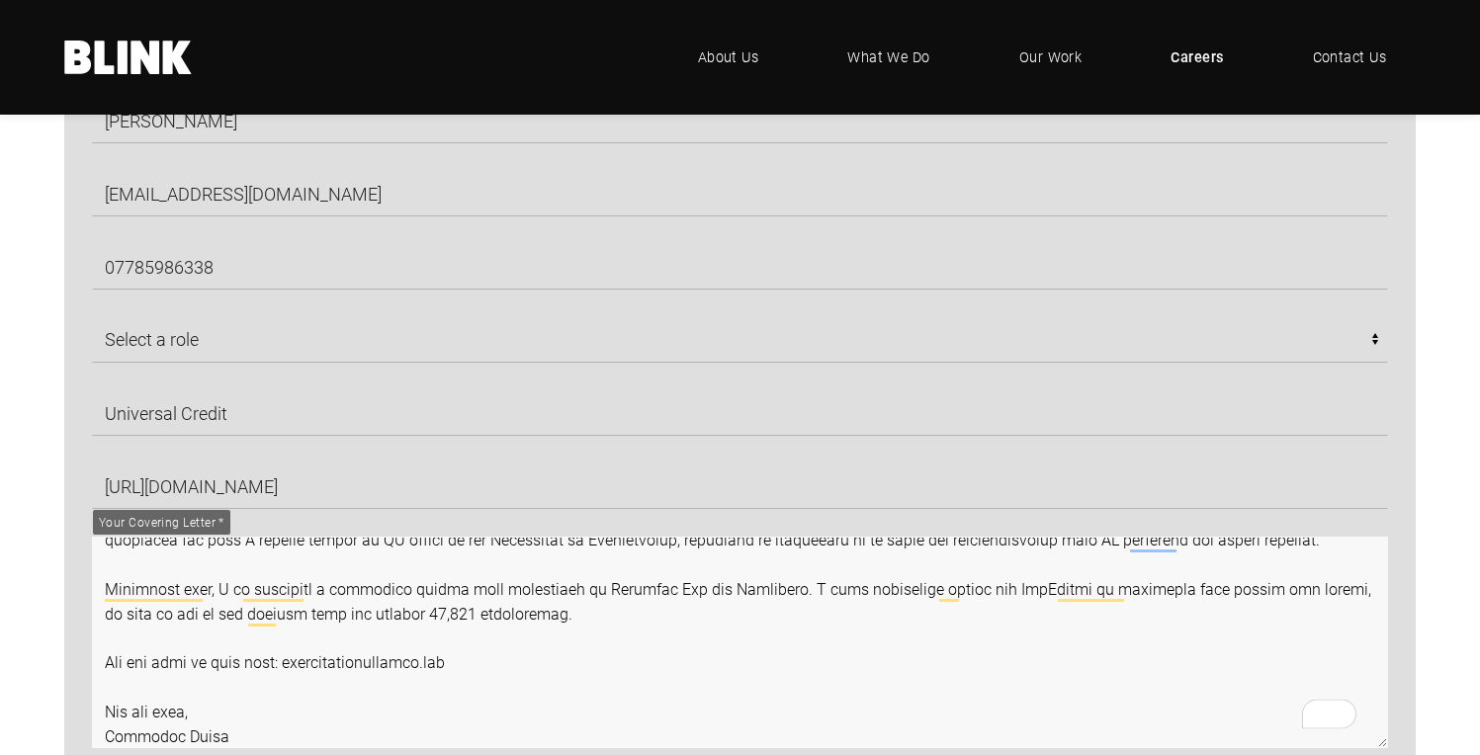
drag, startPoint x: 499, startPoint y: 676, endPoint x: 301, endPoint y: 681, distance: 198.8
click at [301, 681] on textarea "To enrich screen reader interactions, please activate Accessibility in Grammarl…" at bounding box center [740, 643] width 1296 height 212
type textarea "Hello, My name is Benjamin Kaill, and I’m a studio photographer with a strong p…"
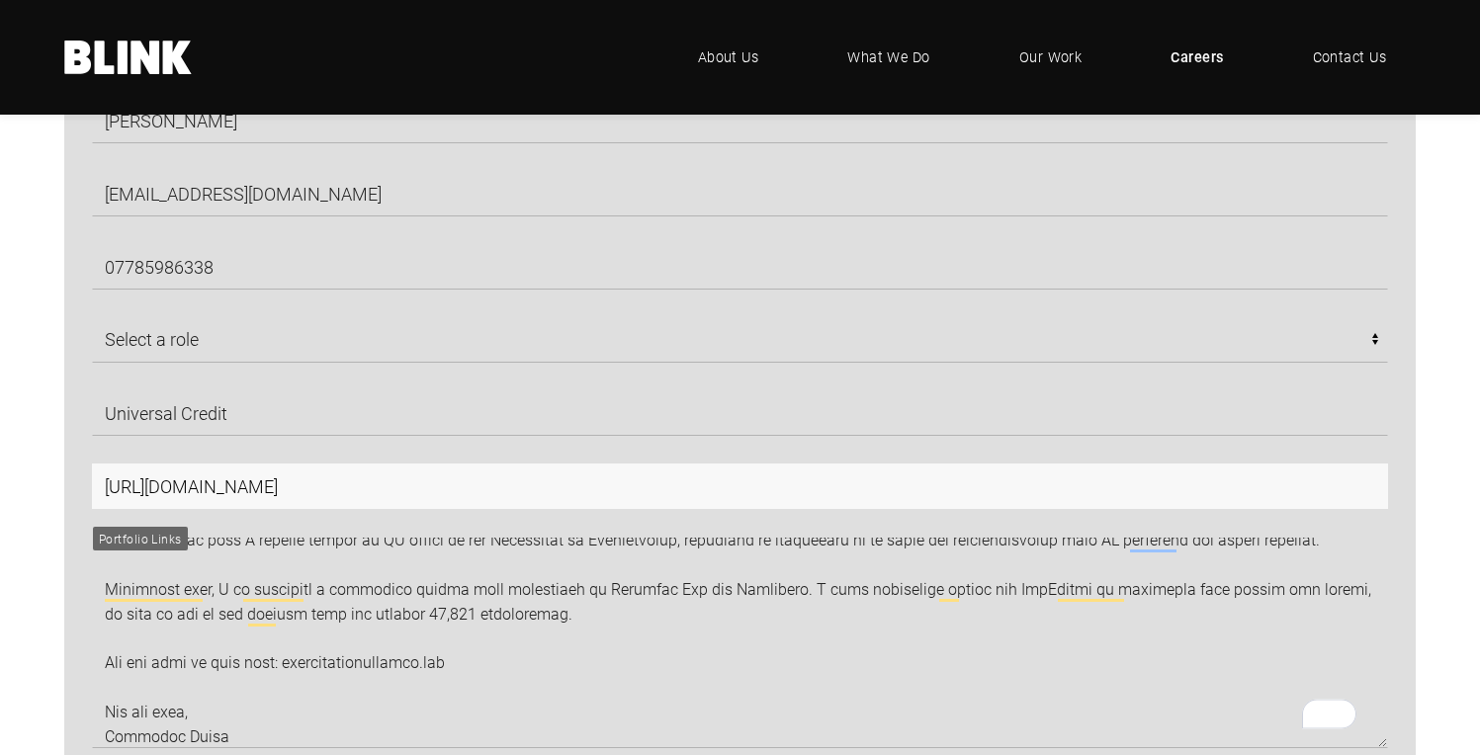
click at [235, 499] on input "https://www.benkaillphotography.com/" at bounding box center [740, 486] width 1296 height 45
paste input "benkaillphotography.com"
type input "benkaillphotography.com"
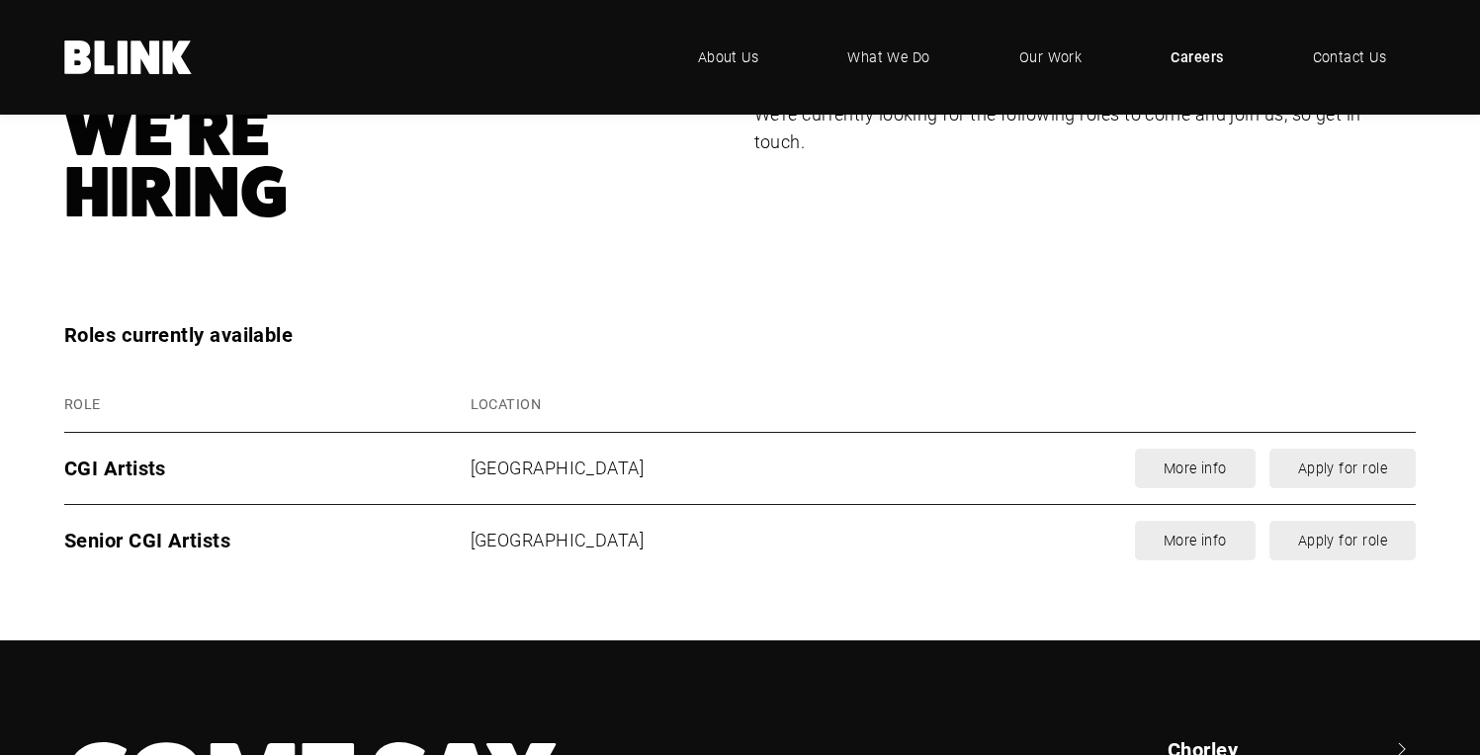
scroll to position [2586, 0]
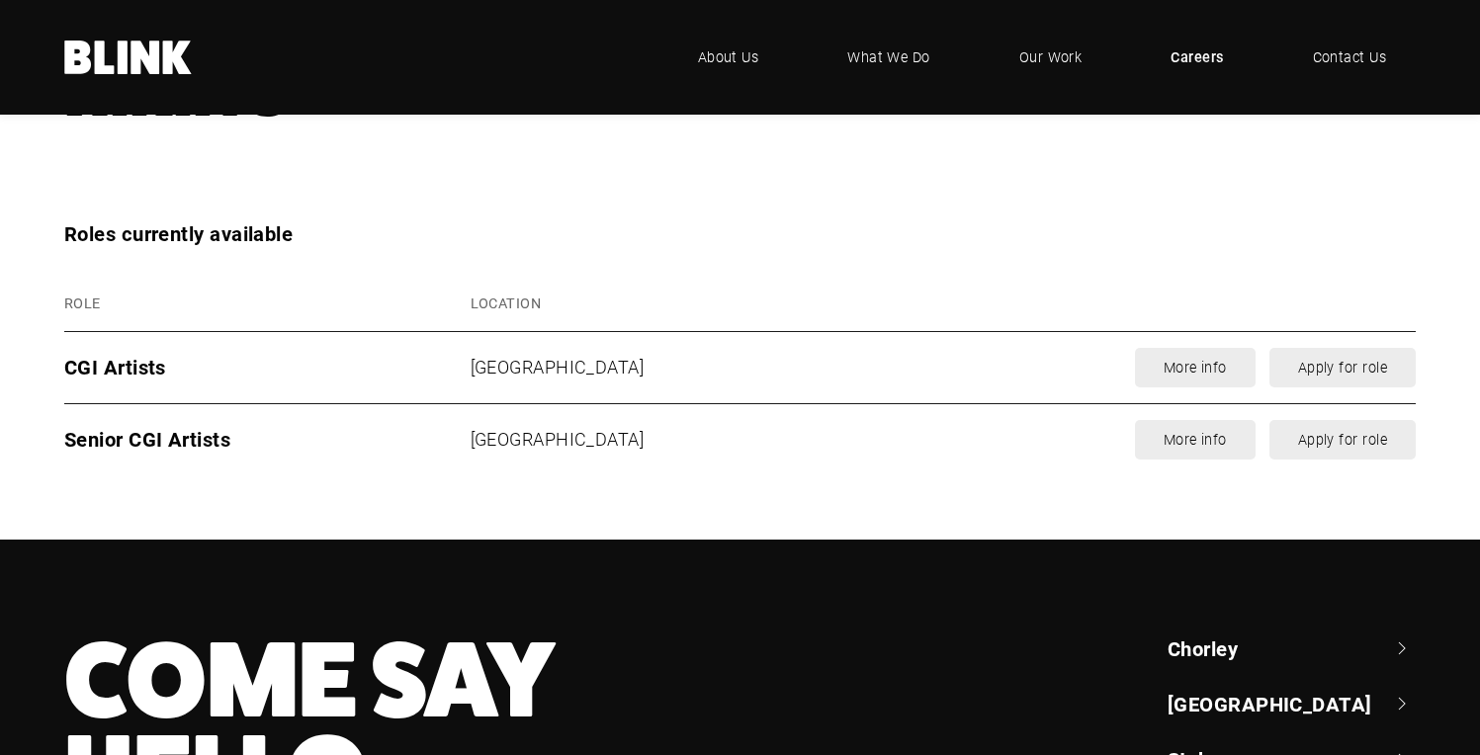
drag, startPoint x: 104, startPoint y: 558, endPoint x: 384, endPoint y: 156, distance: 489.4
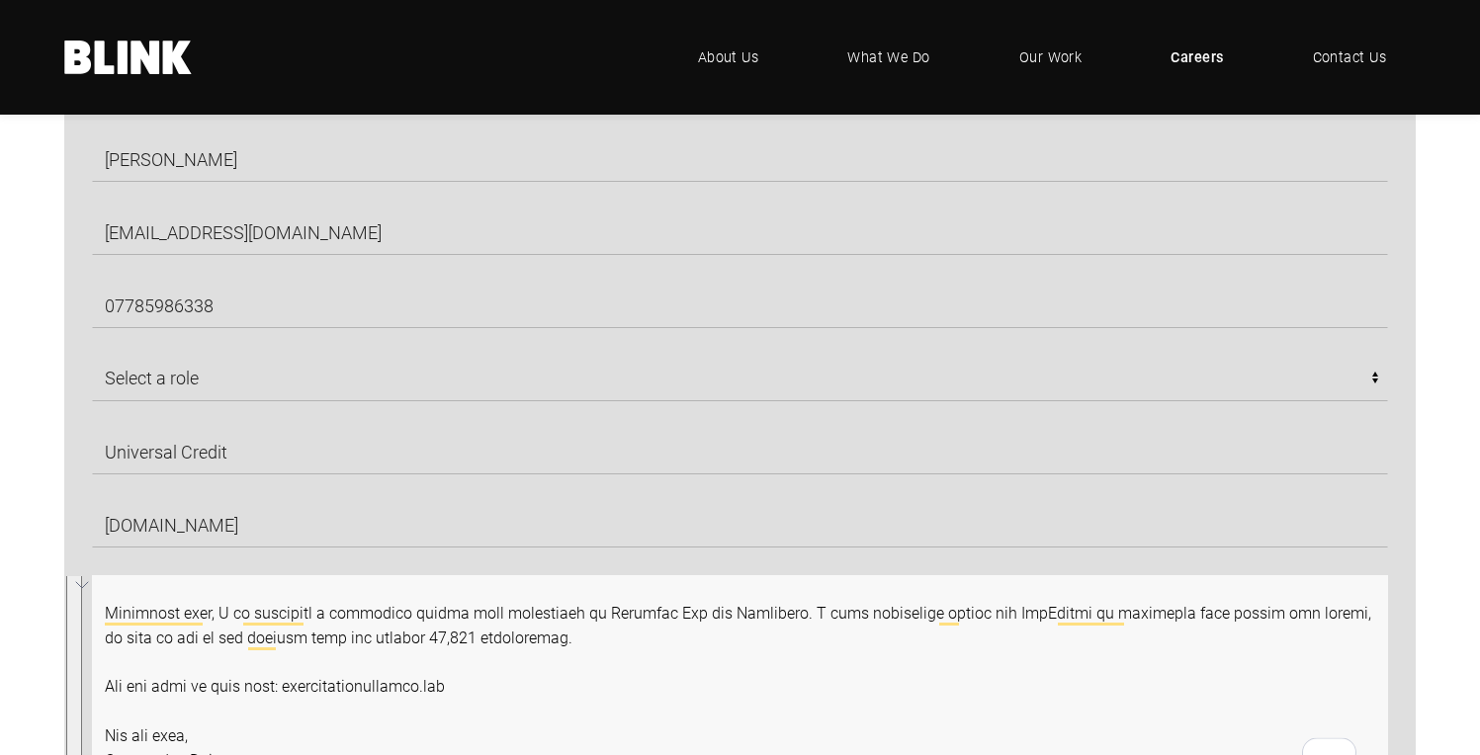
scroll to position [1112, 0]
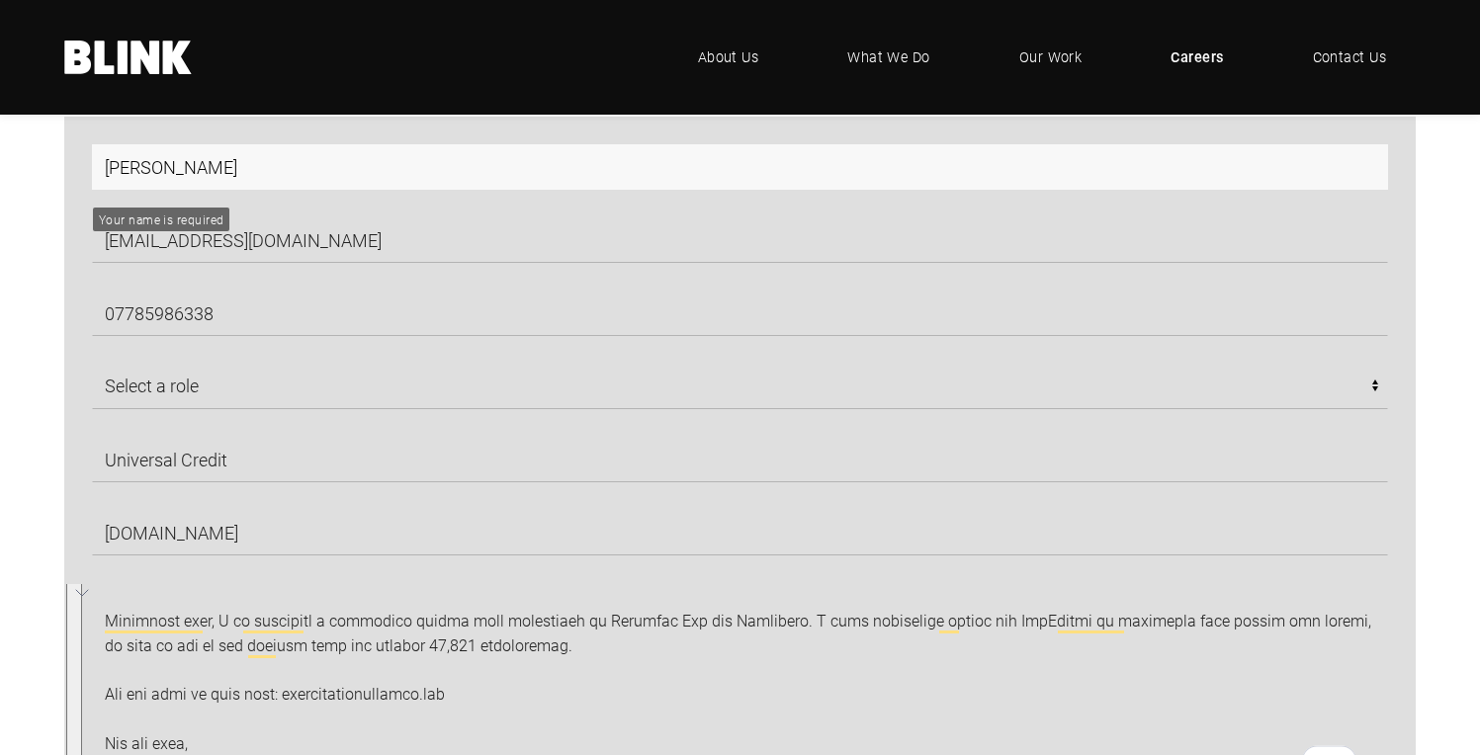
click at [166, 183] on input "Benjamin Kaill" at bounding box center [740, 166] width 1296 height 45
type input "Benjamin Kaill"
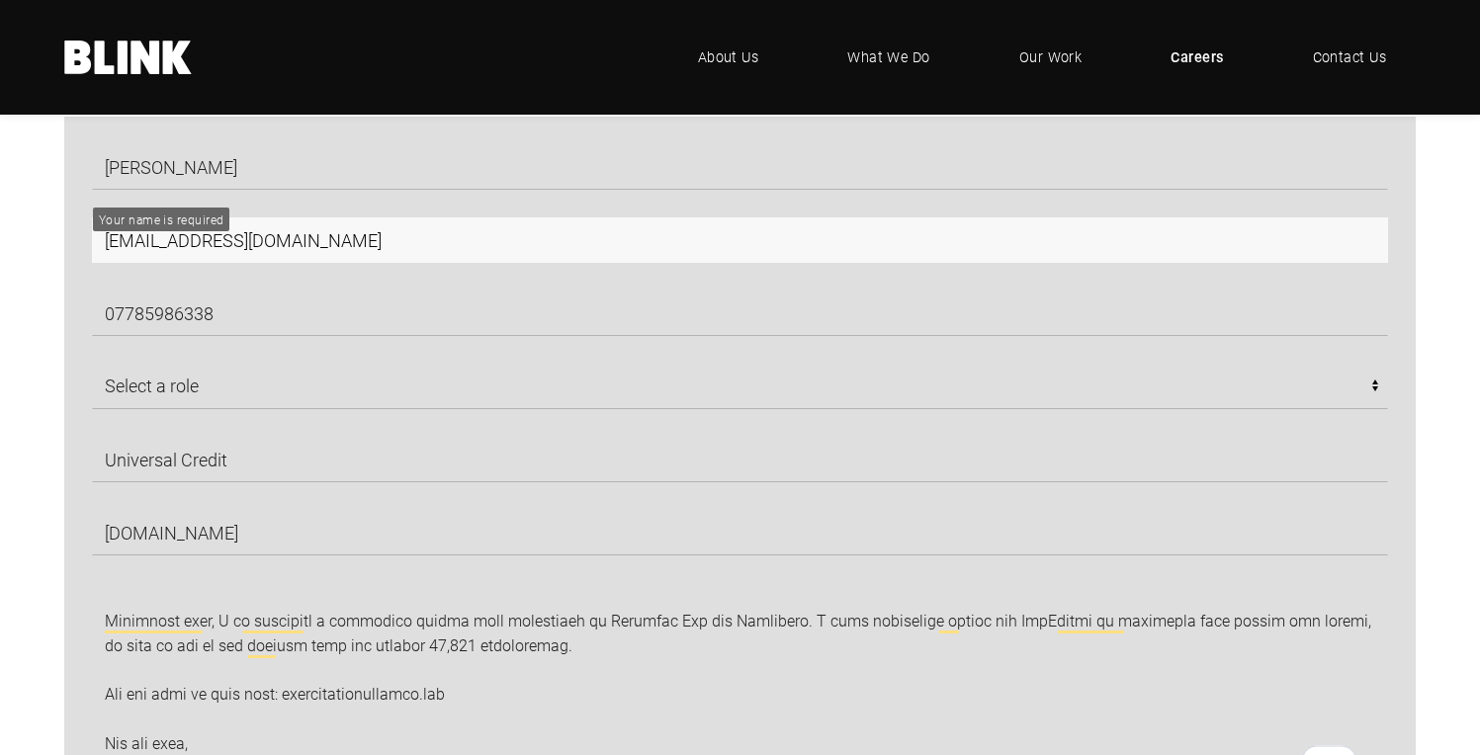
type input "benkaill1607@gmail.com"
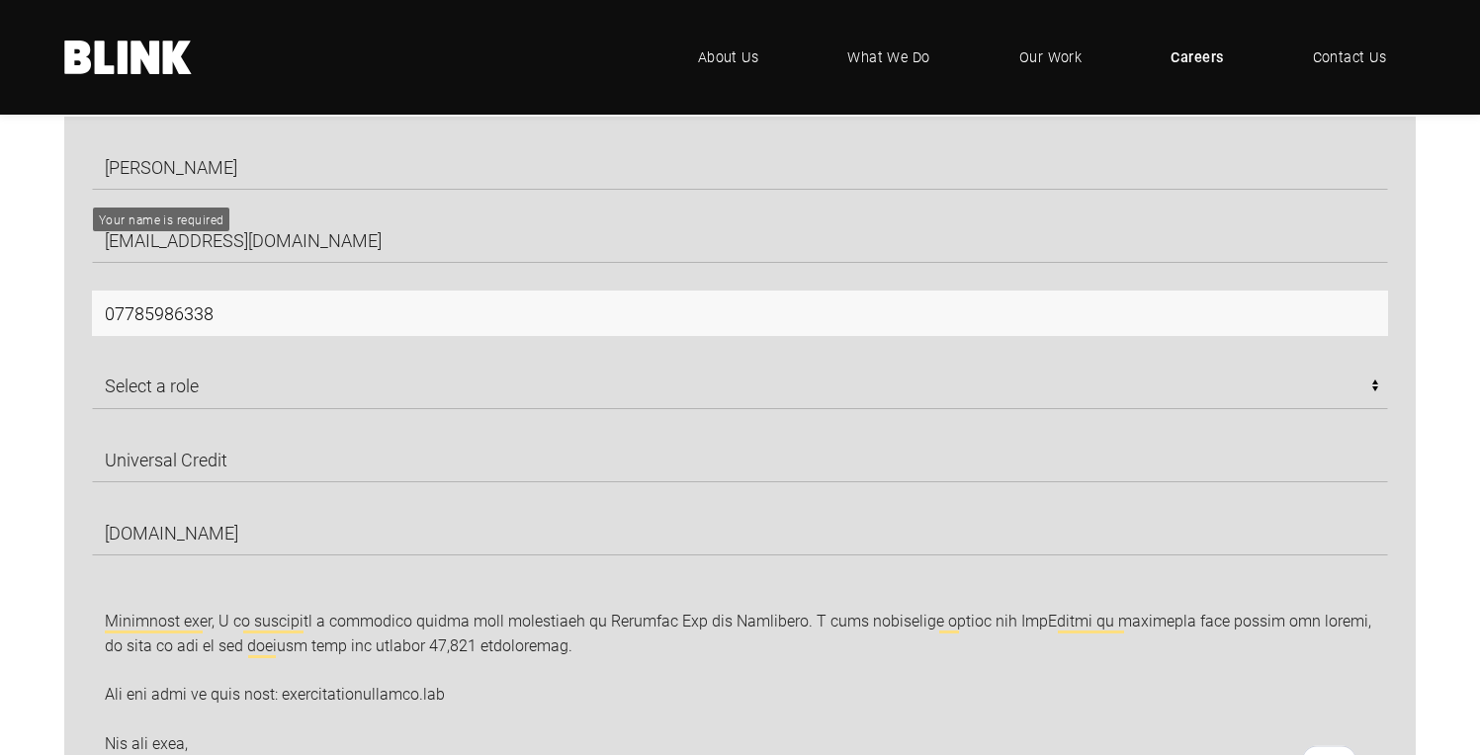
type input "07825493320"
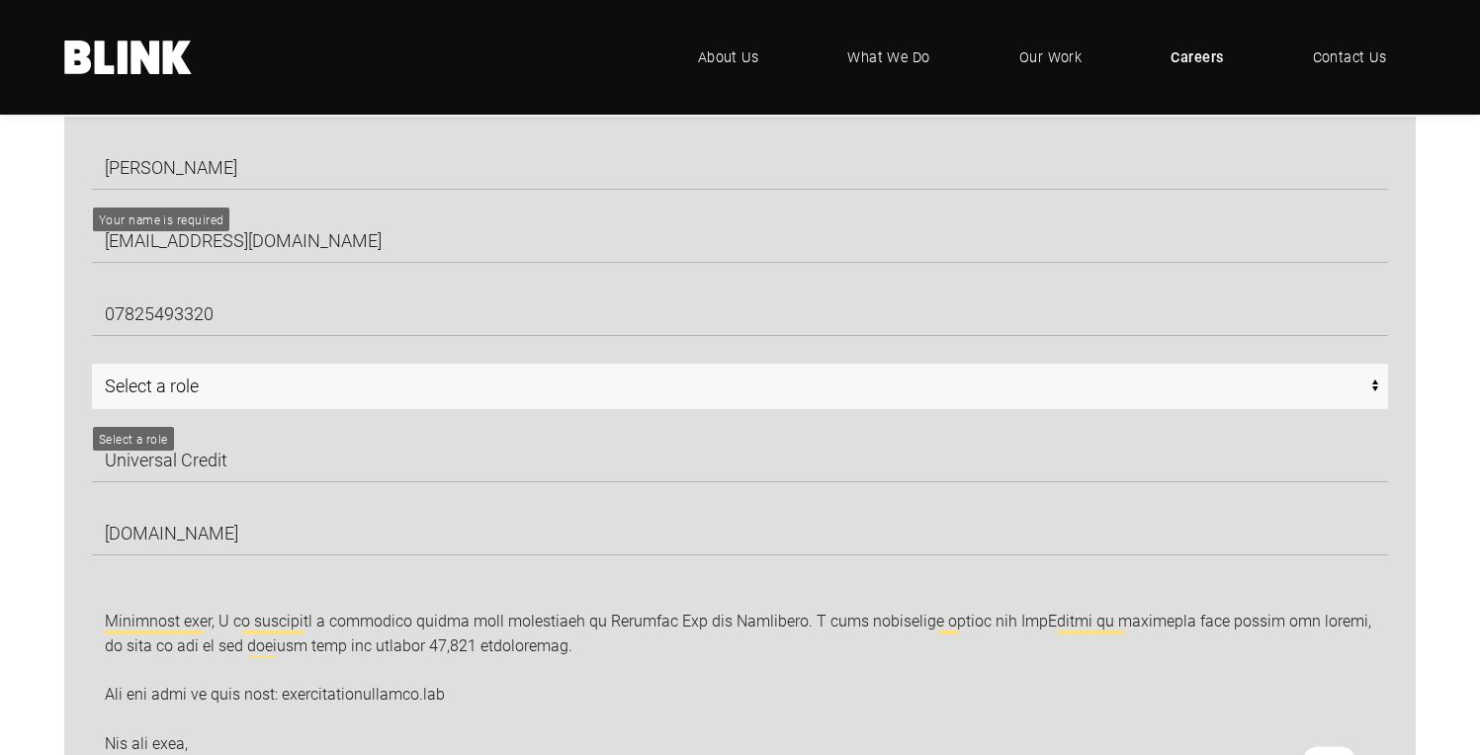
click at [229, 387] on select "Select a role CGI Artists - Manchester Senior CGI Artists - Manchester Any - Ma…" at bounding box center [740, 386] width 1296 height 45
select select "Any - Manchester"
click at [92, 371] on select "Select a role CGI Artists - Manchester Senior CGI Artists - Manchester Any - Ma…" at bounding box center [740, 386] width 1296 height 45
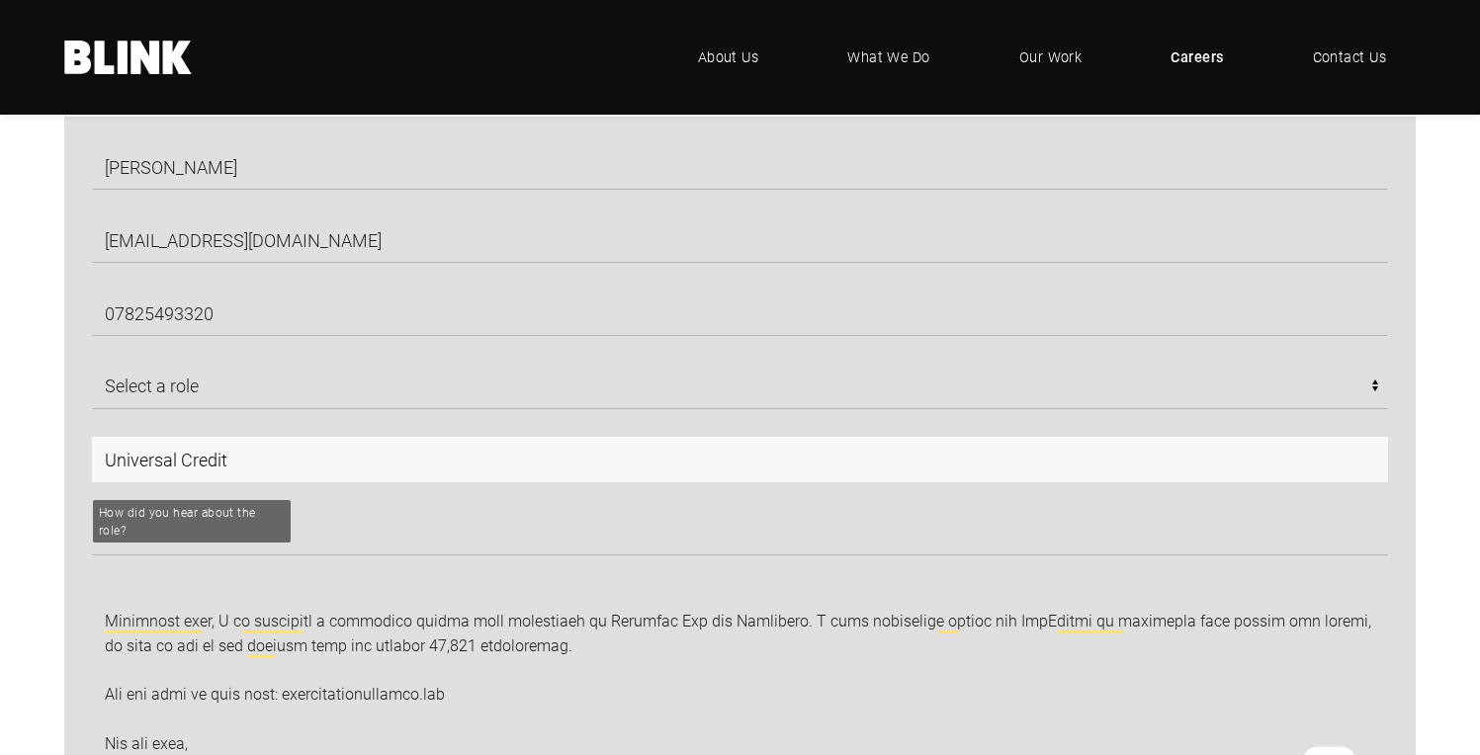
click at [154, 457] on input "Universal Credit" at bounding box center [740, 459] width 1296 height 45
type input "Universal Credit"
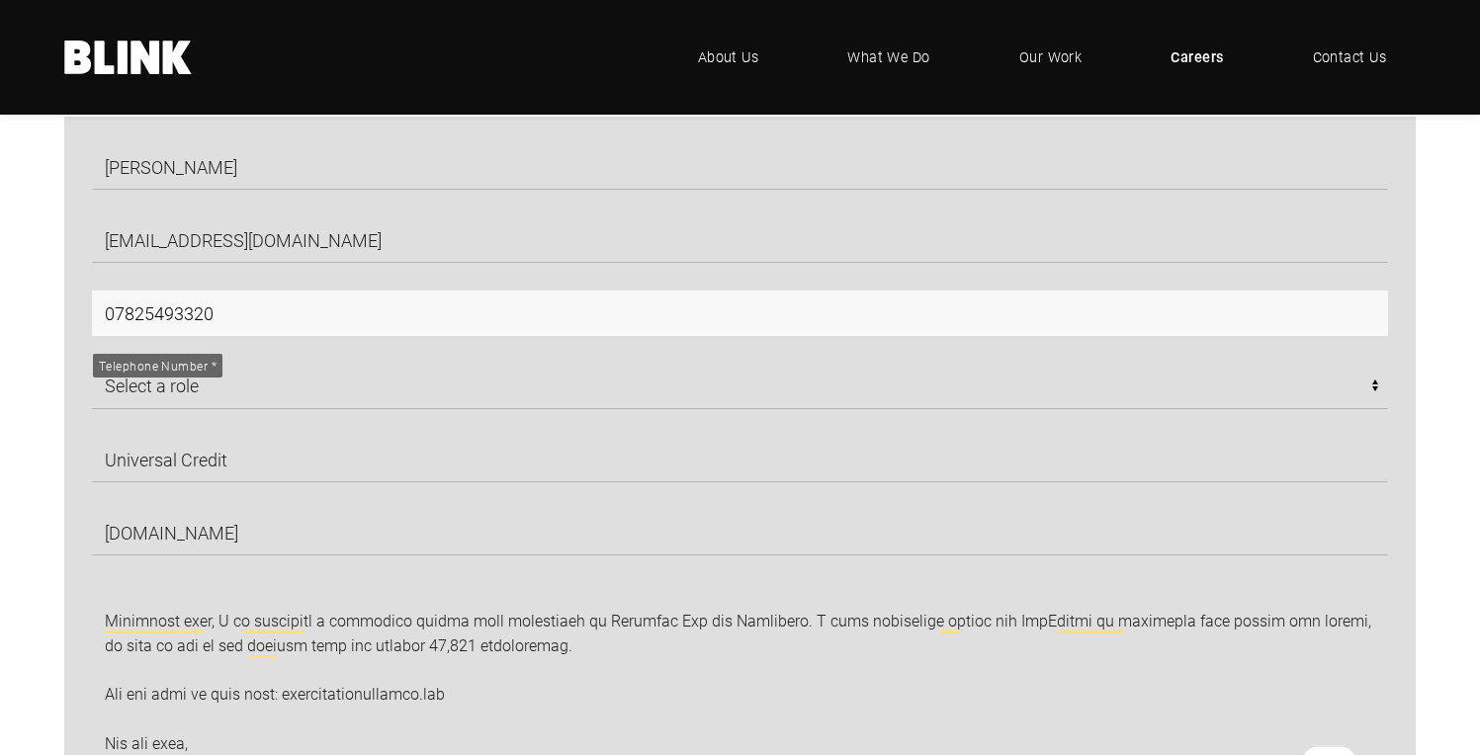
drag, startPoint x: 273, startPoint y: 315, endPoint x: 140, endPoint y: 316, distance: 132.5
click at [140, 316] on input "07825493320" at bounding box center [740, 313] width 1296 height 45
type input "07785986338"
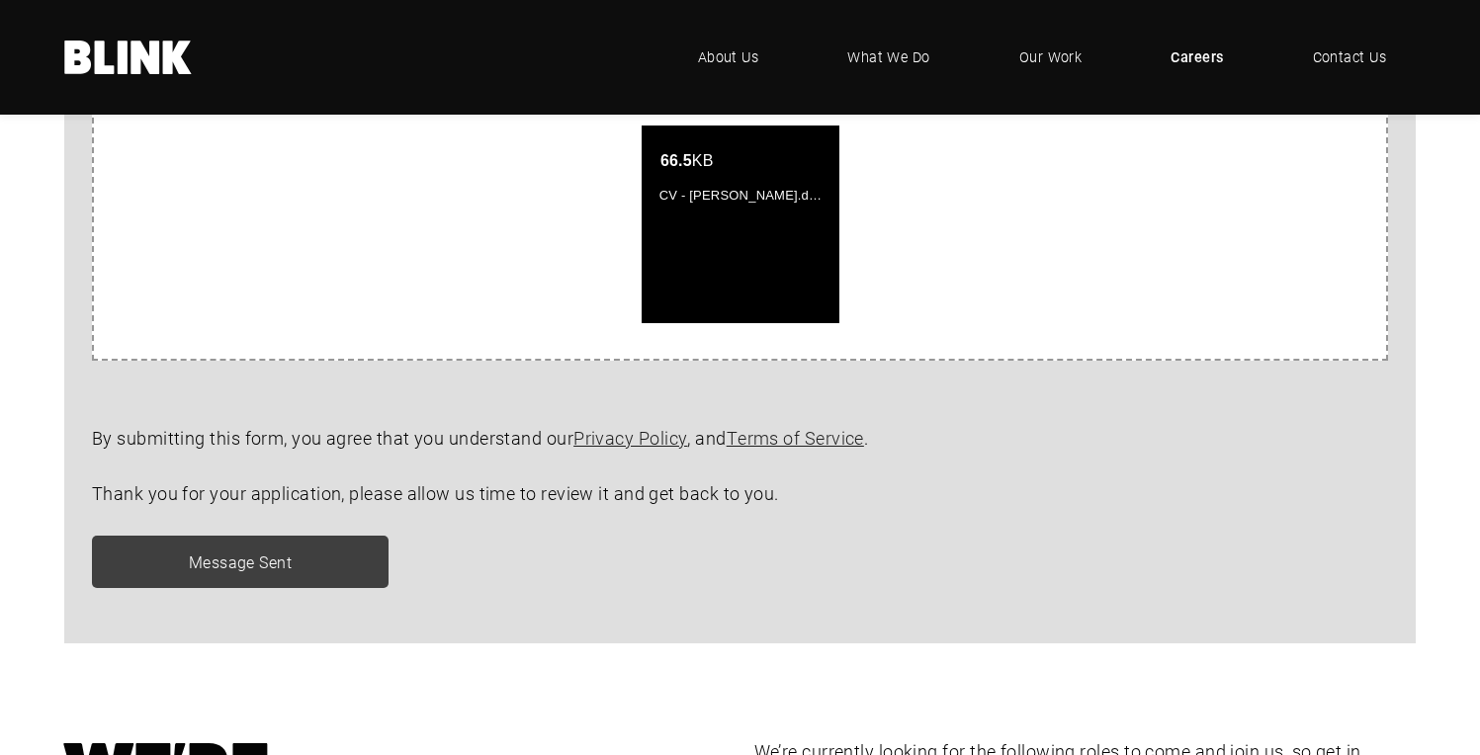
scroll to position [0, 0]
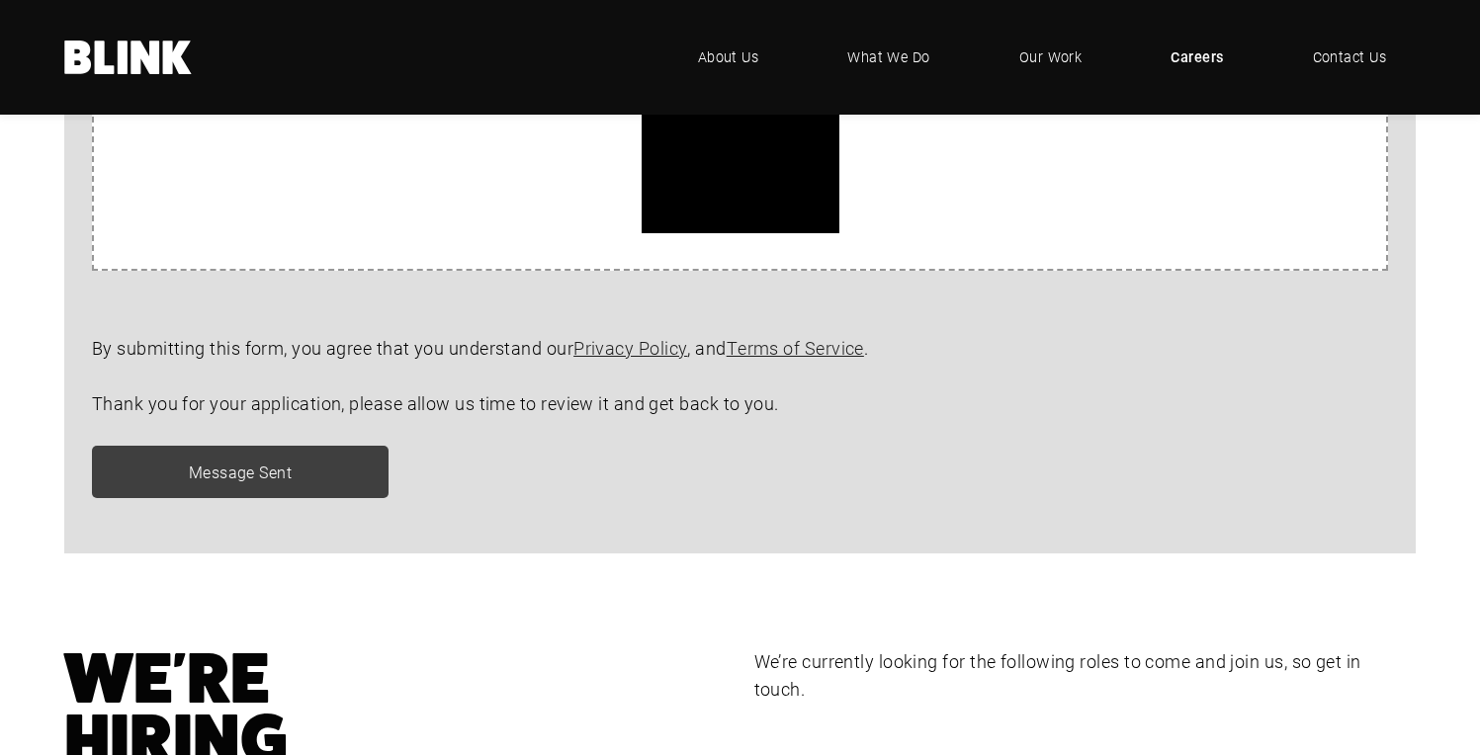
click at [225, 488] on div "Message Sent" at bounding box center [726, 472] width 1324 height 52
